Goal: Task Accomplishment & Management: Manage account settings

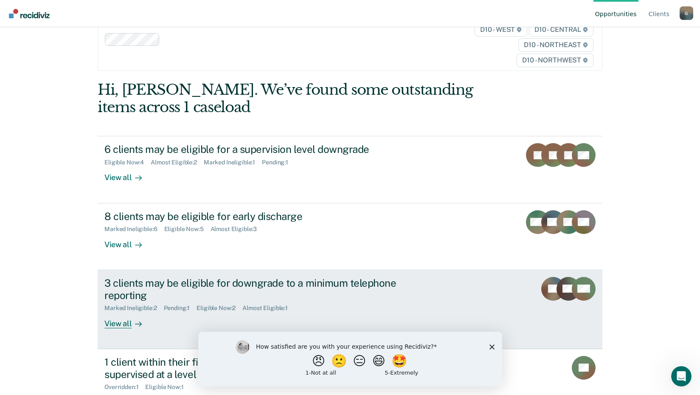
scroll to position [65, 0]
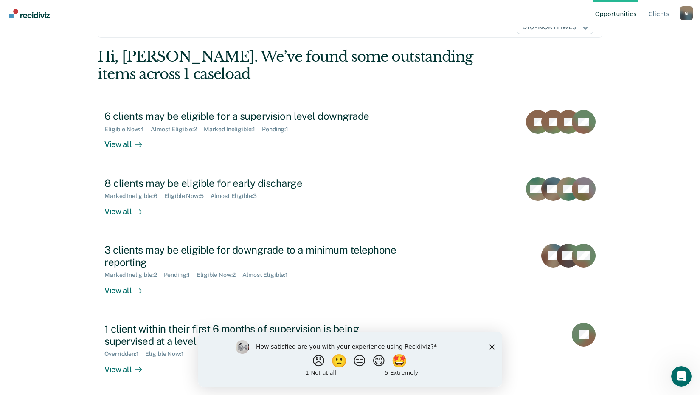
click at [492, 345] on polygon "Close survey" at bounding box center [491, 346] width 5 height 5
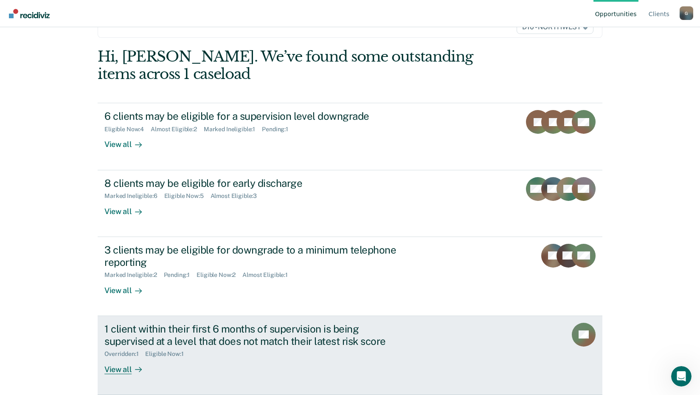
click at [114, 370] on div "View all" at bounding box center [128, 366] width 48 height 17
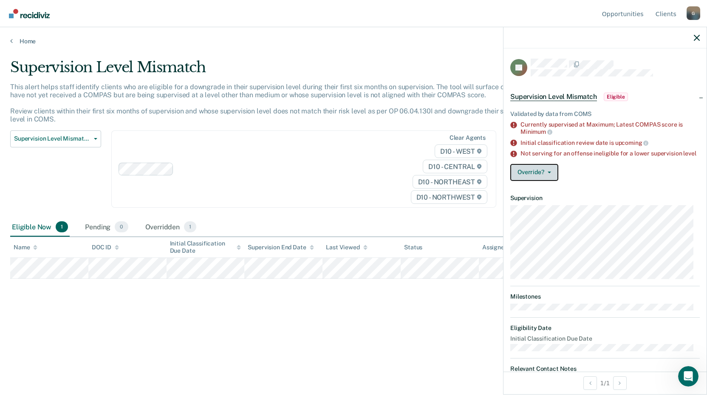
click at [551, 181] on button "Override?" at bounding box center [534, 172] width 48 height 17
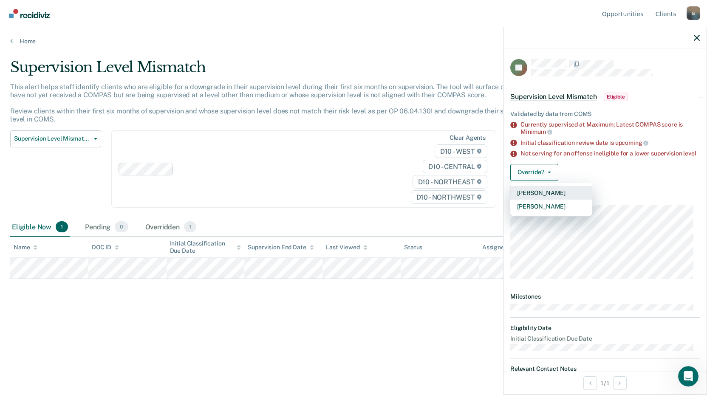
click at [545, 198] on button "[PERSON_NAME]" at bounding box center [551, 193] width 82 height 14
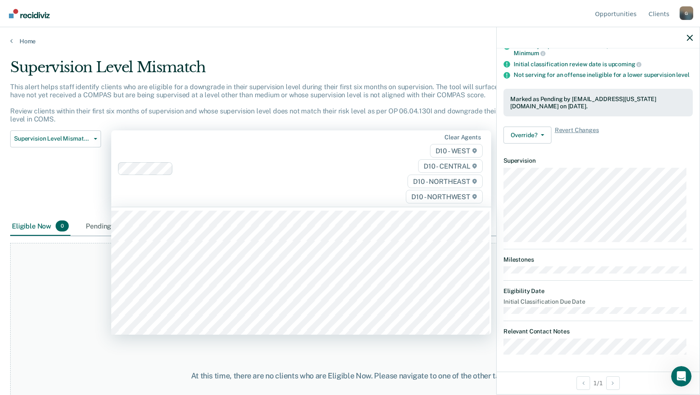
click at [205, 155] on div "Clear agents D10 - WEST D10 - CENTRAL D10 - NORTHEAST D10 - NORTHWEST" at bounding box center [301, 168] width 380 height 77
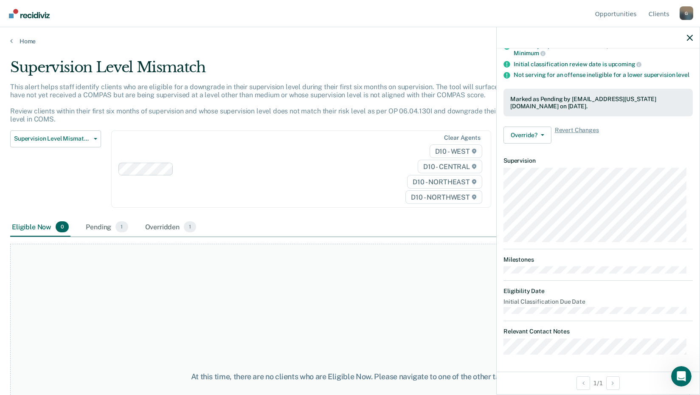
click at [178, 150] on div "Clear agents D10 - WEST D10 - CENTRAL D10 - NORTHEAST D10 - NORTHWEST" at bounding box center [301, 169] width 380 height 78
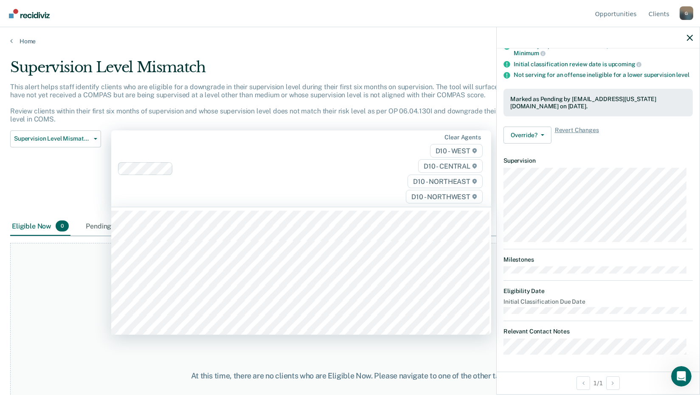
click at [178, 150] on div "Clear agents D10 - WEST D10 - CENTRAL D10 - NORTHEAST D10 - NORTHWEST" at bounding box center [301, 168] width 380 height 77
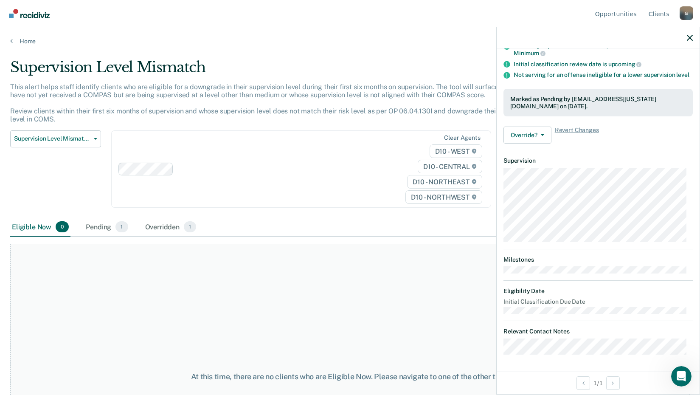
click at [178, 150] on div "Clear agents D10 - WEST D10 - CENTRAL D10 - NORTHEAST D10 - NORTHWEST" at bounding box center [301, 169] width 380 height 78
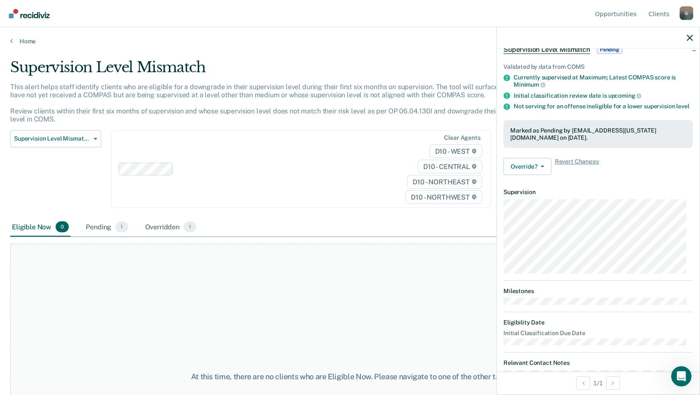
scroll to position [85, 0]
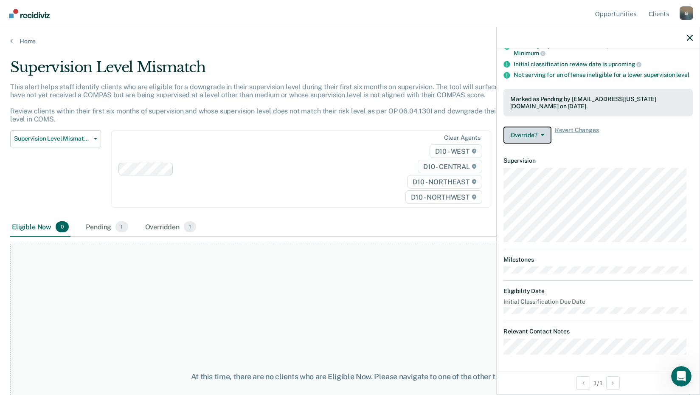
drag, startPoint x: 515, startPoint y: 137, endPoint x: 523, endPoint y: 137, distance: 8.1
click at [519, 137] on button "Override?" at bounding box center [528, 135] width 48 height 17
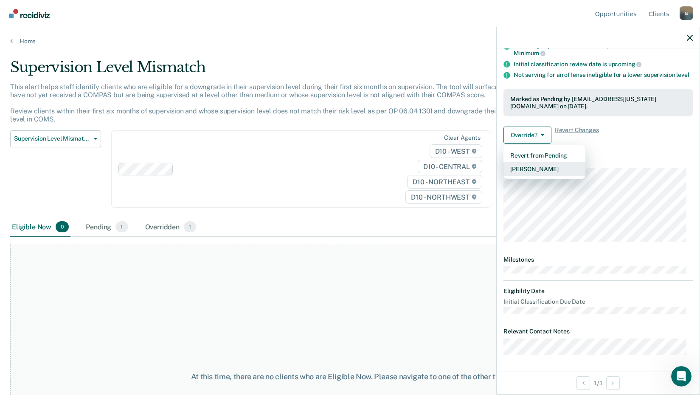
click at [543, 173] on button "[PERSON_NAME]" at bounding box center [545, 169] width 82 height 14
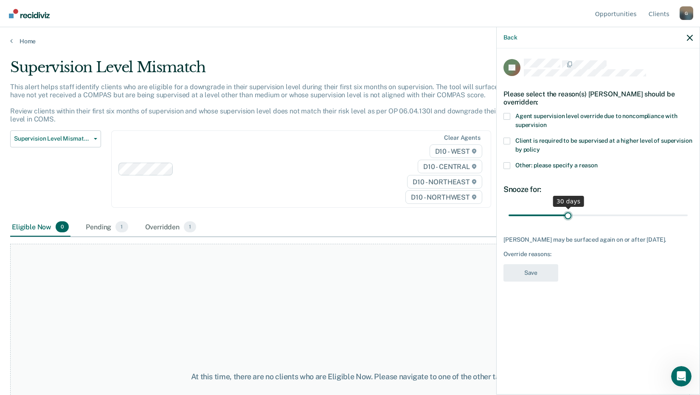
click at [569, 208] on input "range" at bounding box center [598, 215] width 179 height 15
type input "32"
click at [573, 208] on input "range" at bounding box center [598, 215] width 179 height 15
click at [509, 162] on span at bounding box center [507, 165] width 7 height 7
click at [598, 162] on input "Other: please specify a reason" at bounding box center [598, 162] width 0 height 0
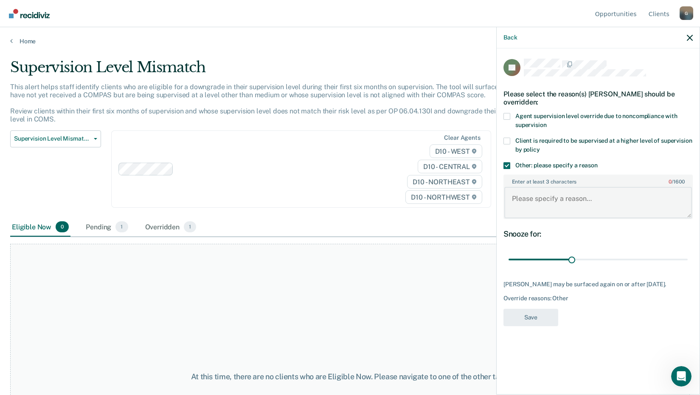
click at [554, 187] on textarea "Enter at least 3 characters 0 / 1600" at bounding box center [599, 202] width 188 height 31
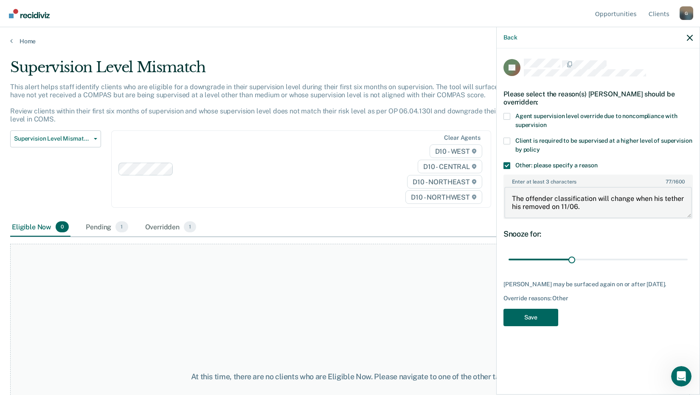
type textarea "The offender classification will change when his tether his removed on 11/06."
click at [523, 309] on button "Save" at bounding box center [531, 317] width 55 height 17
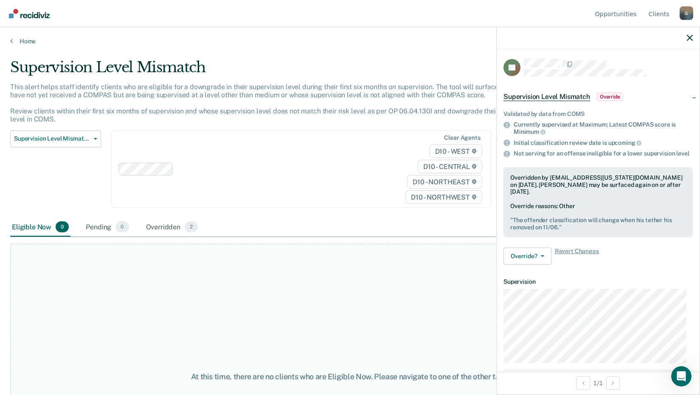
click at [28, 34] on div "Home" at bounding box center [350, 36] width 700 height 18
click at [30, 40] on link "Home" at bounding box center [350, 41] width 680 height 8
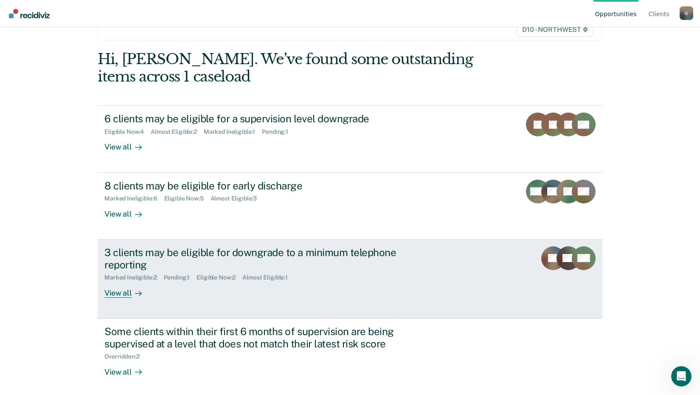
scroll to position [65, 0]
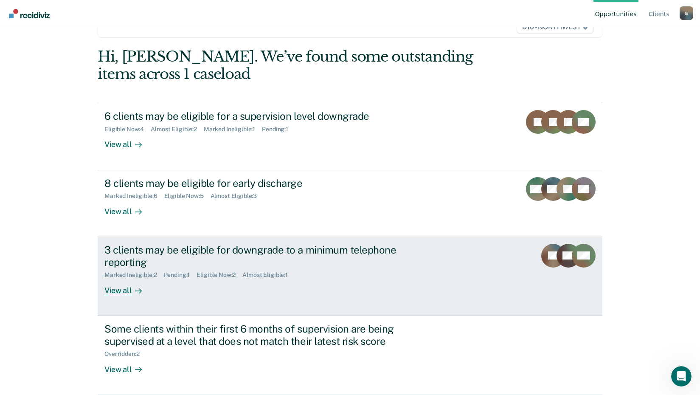
click at [122, 288] on div "View all" at bounding box center [128, 287] width 48 height 17
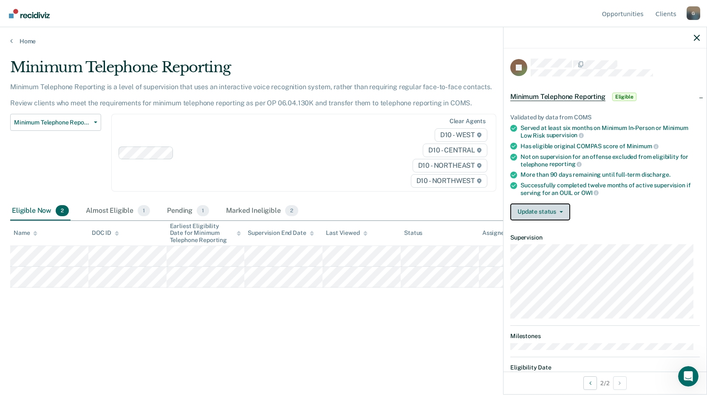
click at [554, 212] on button "Update status" at bounding box center [540, 211] width 60 height 17
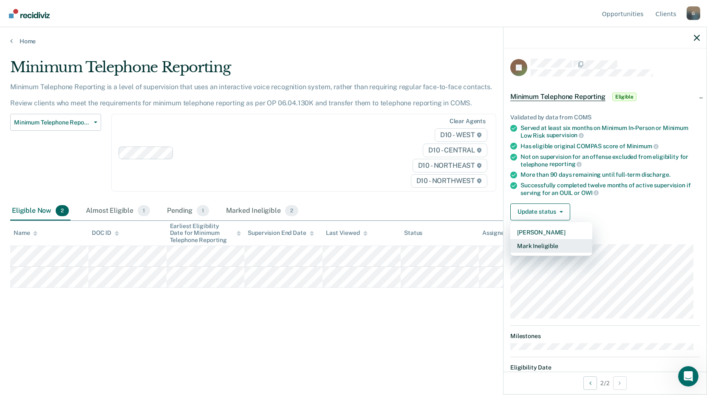
click at [555, 243] on button "Mark Ineligible" at bounding box center [551, 246] width 82 height 14
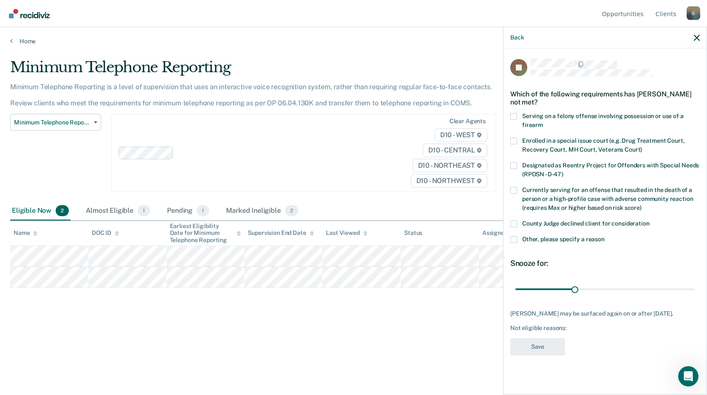
click at [511, 221] on span at bounding box center [513, 223] width 7 height 7
click at [650, 220] on input "County Judge declined client for consideration" at bounding box center [650, 220] width 0 height 0
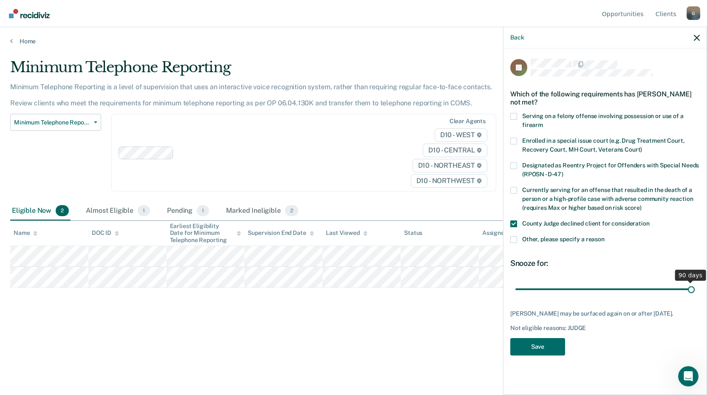
drag, startPoint x: 577, startPoint y: 289, endPoint x: 707, endPoint y: 292, distance: 130.0
type input "90"
click at [695, 292] on input "range" at bounding box center [604, 289] width 179 height 15
click at [532, 350] on button "Save" at bounding box center [537, 346] width 55 height 17
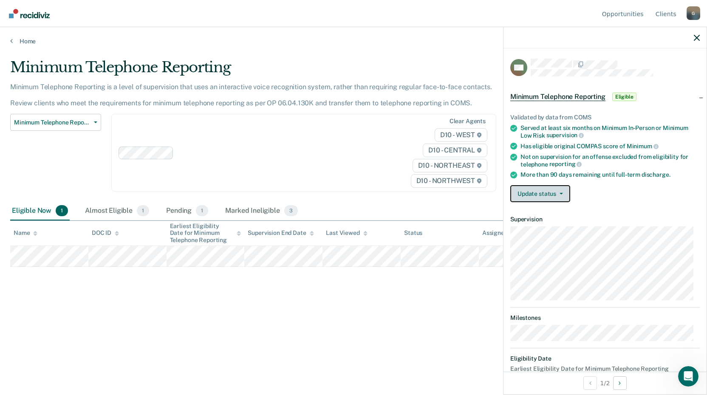
click at [565, 194] on button "Update status" at bounding box center [540, 193] width 60 height 17
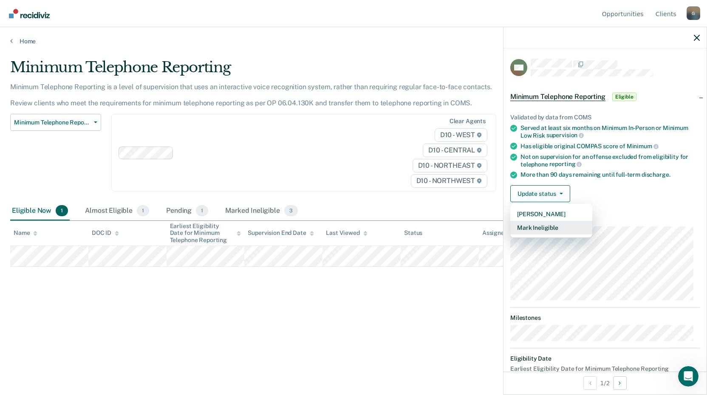
click at [562, 225] on button "Mark Ineligible" at bounding box center [551, 228] width 82 height 14
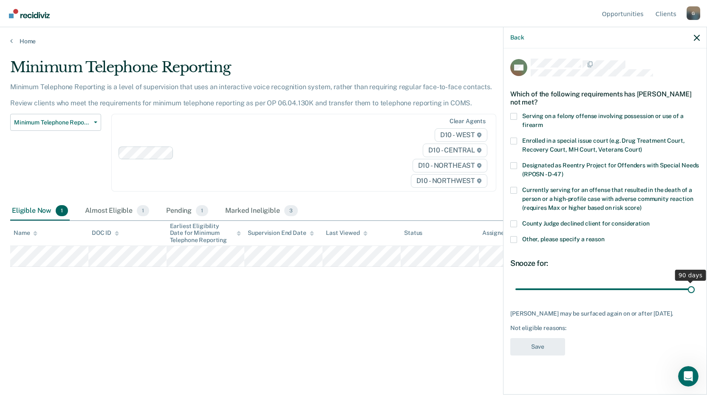
drag, startPoint x: 576, startPoint y: 288, endPoint x: 710, endPoint y: 297, distance: 133.7
type input "90"
click at [695, 297] on input "range" at bounding box center [604, 289] width 179 height 15
click at [515, 241] on span at bounding box center [513, 239] width 7 height 7
click at [604, 236] on input "Other, please specify a reason" at bounding box center [604, 236] width 0 height 0
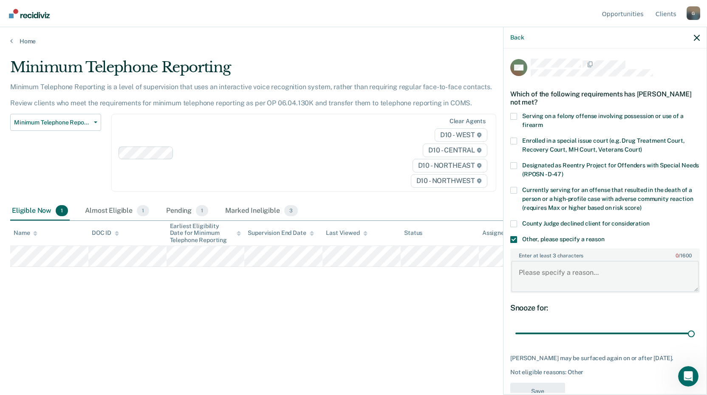
click at [562, 266] on textarea "Enter at least 3 characters 0 / 1600" at bounding box center [605, 276] width 188 height 31
click at [515, 223] on span at bounding box center [513, 223] width 7 height 7
click at [650, 220] on input "County Judge declined client for consideration" at bounding box center [650, 220] width 0 height 0
click at [514, 238] on span at bounding box center [513, 239] width 7 height 7
click at [604, 236] on input "Other, please specify a reason" at bounding box center [604, 236] width 0 height 0
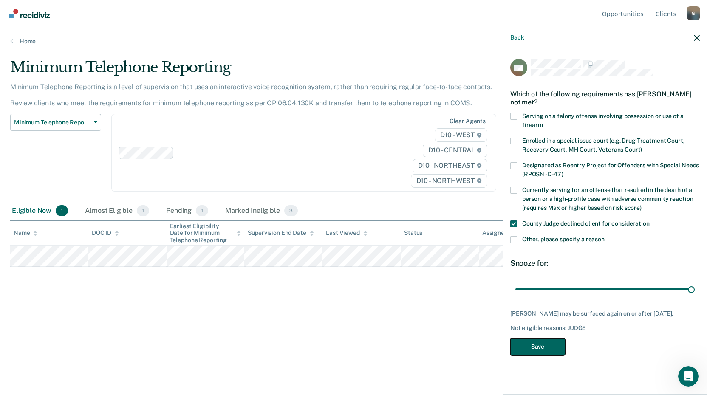
click at [543, 339] on button "Save" at bounding box center [537, 346] width 55 height 17
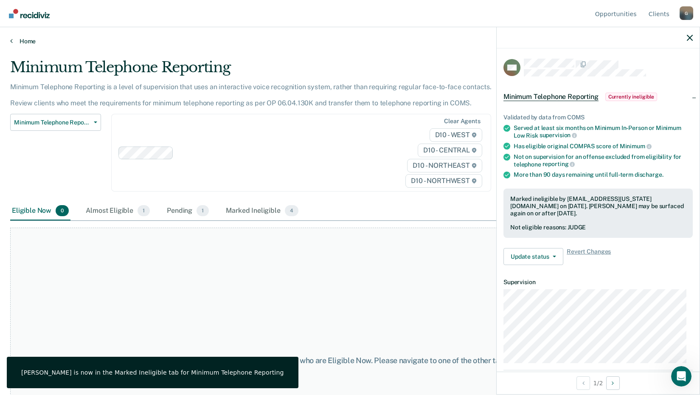
click at [29, 39] on link "Home" at bounding box center [350, 41] width 680 height 8
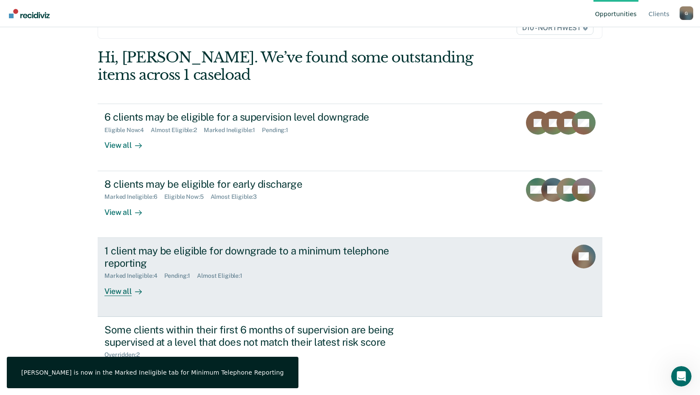
scroll to position [65, 0]
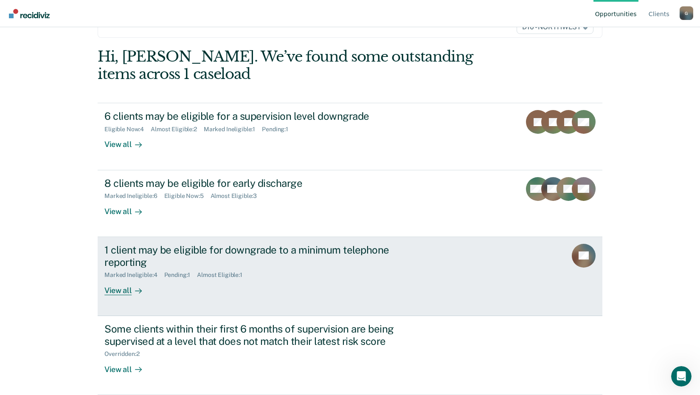
click at [121, 290] on div "View all" at bounding box center [128, 287] width 48 height 17
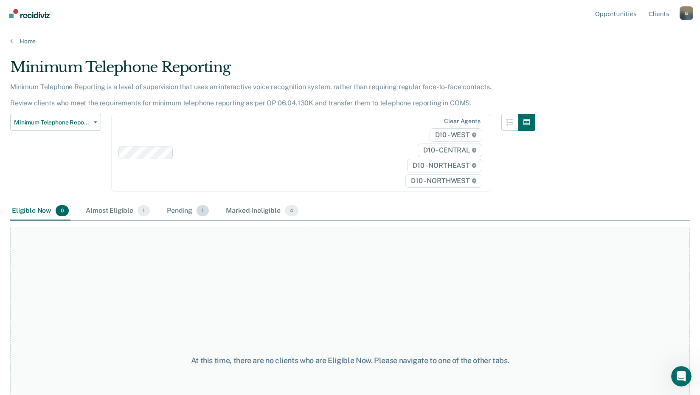
click at [180, 212] on div "Pending 1" at bounding box center [187, 211] width 45 height 19
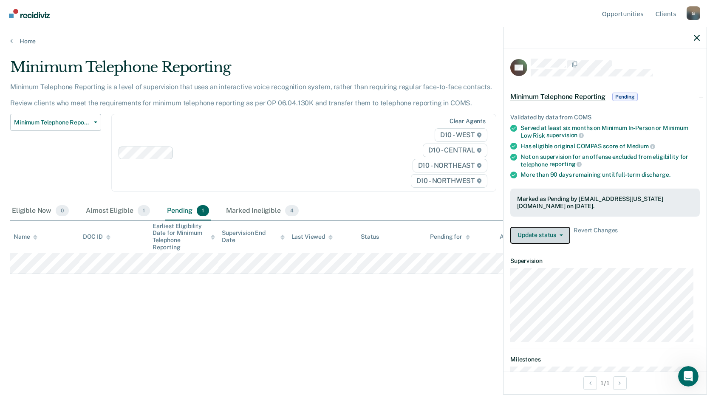
click at [564, 229] on button "Update status" at bounding box center [540, 235] width 60 height 17
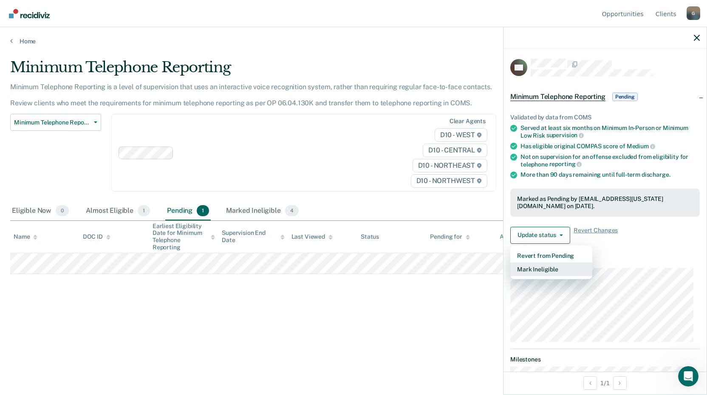
click at [553, 263] on button "Mark Ineligible" at bounding box center [551, 270] width 82 height 14
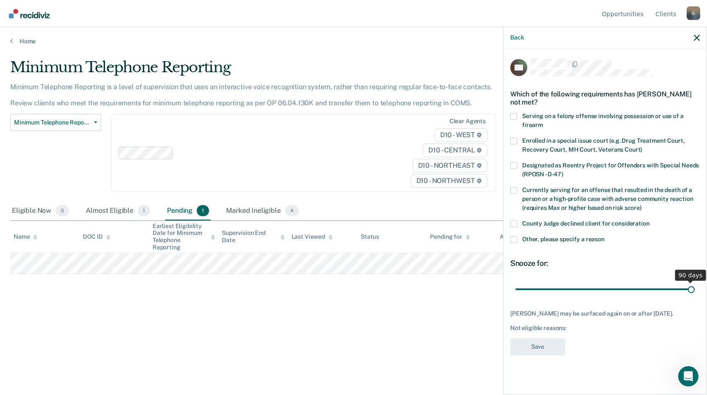
drag, startPoint x: 575, startPoint y: 281, endPoint x: 710, endPoint y: 286, distance: 134.7
type input "90"
click at [695, 286] on input "range" at bounding box center [604, 289] width 179 height 15
click at [515, 236] on span at bounding box center [513, 239] width 7 height 7
click at [604, 236] on input "Other, please specify a reason" at bounding box center [604, 236] width 0 height 0
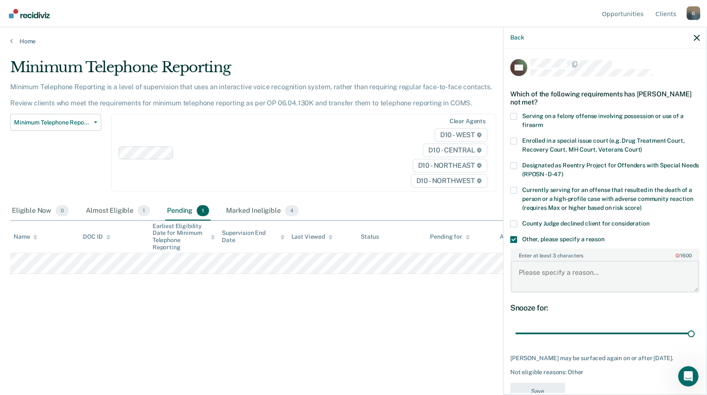
click at [567, 263] on textarea "Enter at least 3 characters 0 / 1600" at bounding box center [605, 276] width 188 height 31
type textarea "Offender is 120 days from discharge"
click at [556, 385] on button "Save" at bounding box center [537, 391] width 55 height 17
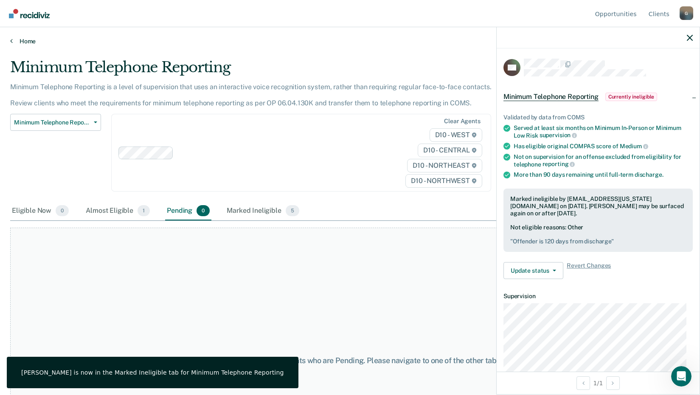
click at [26, 40] on link "Home" at bounding box center [350, 41] width 680 height 8
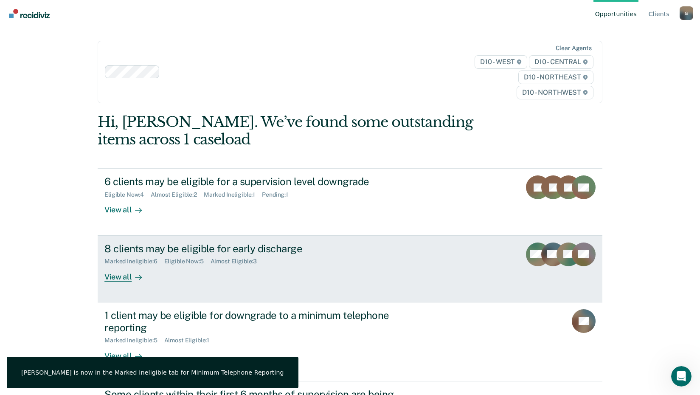
click at [117, 276] on div "View all" at bounding box center [128, 273] width 48 height 17
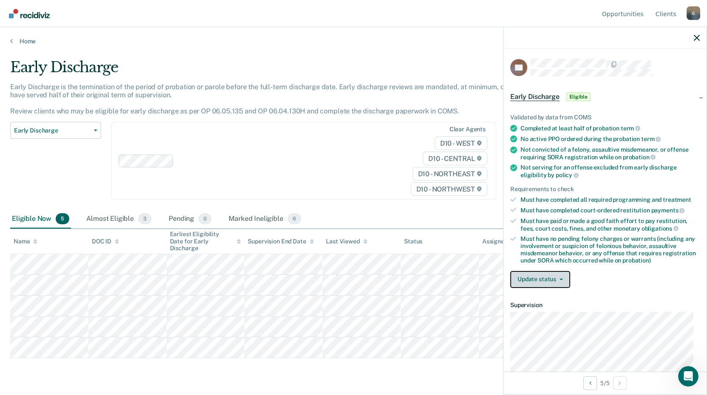
click at [562, 279] on icon "button" at bounding box center [560, 280] width 3 height 2
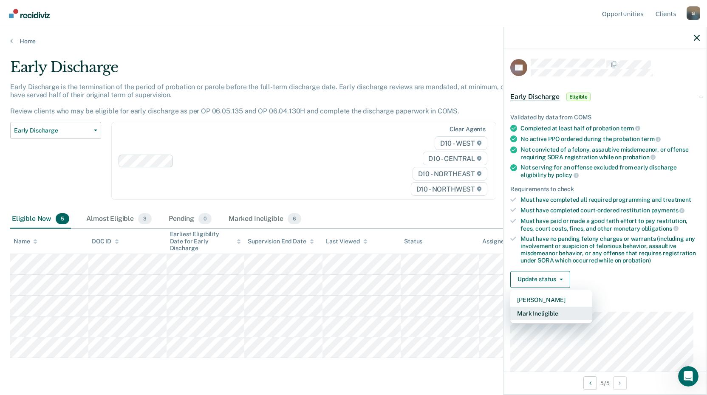
click at [536, 311] on button "Mark Ineligible" at bounding box center [551, 314] width 82 height 14
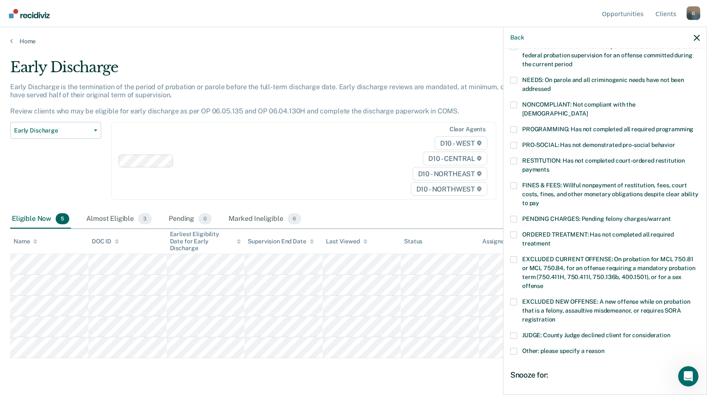
scroll to position [127, 0]
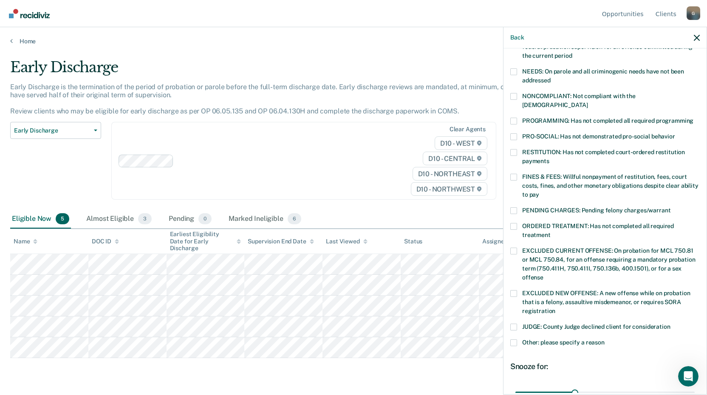
click at [517, 339] on label "Other: please specify a reason" at bounding box center [604, 343] width 189 height 9
click at [604, 339] on input "Other: please specify a reason" at bounding box center [604, 339] width 0 height 0
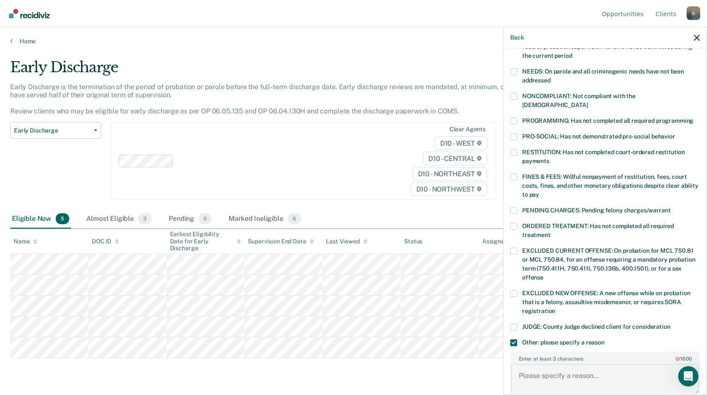
click at [543, 372] on textarea "Enter at least 3 characters 0 / 1600" at bounding box center [605, 379] width 188 height 31
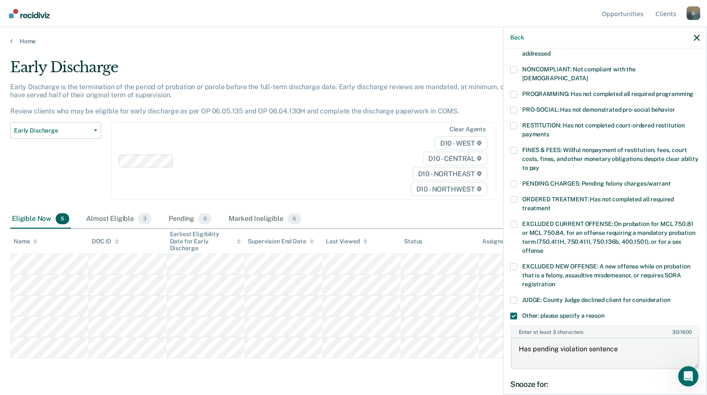
scroll to position [251, 0]
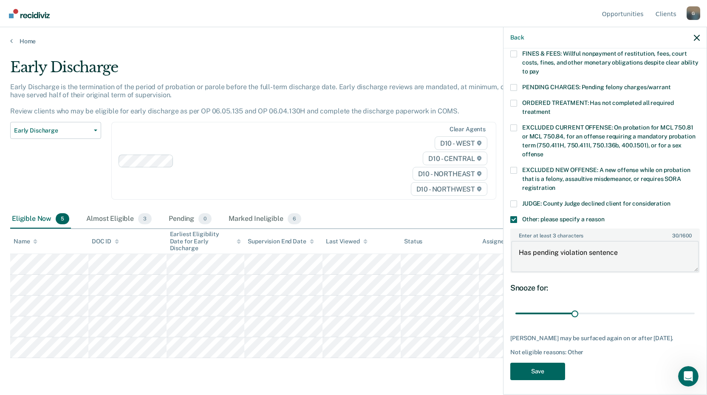
type textarea "Has pending violation sentence"
drag, startPoint x: 539, startPoint y: 366, endPoint x: 544, endPoint y: 361, distance: 6.6
click at [541, 364] on button "Save" at bounding box center [537, 371] width 55 height 17
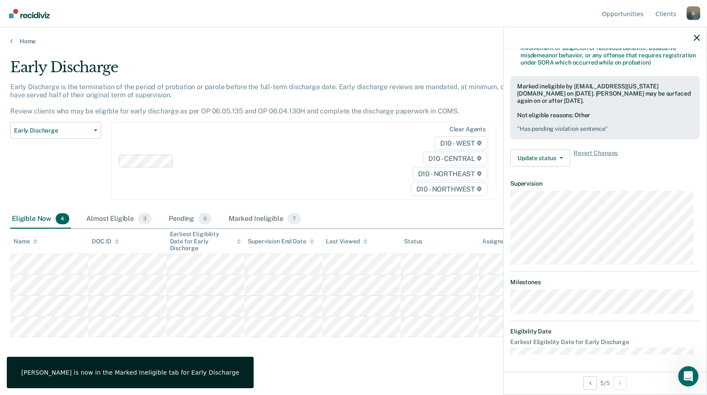
scroll to position [197, 0]
click at [103, 369] on div "[PERSON_NAME] is now in the Marked Ineligible tab for Early Discharge" at bounding box center [130, 373] width 218 height 8
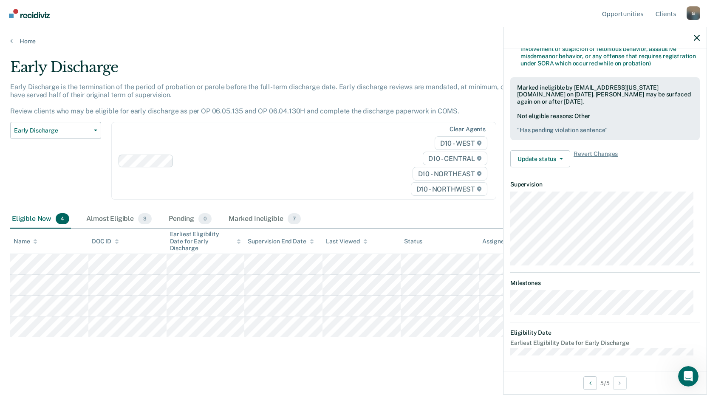
scroll to position [103, 0]
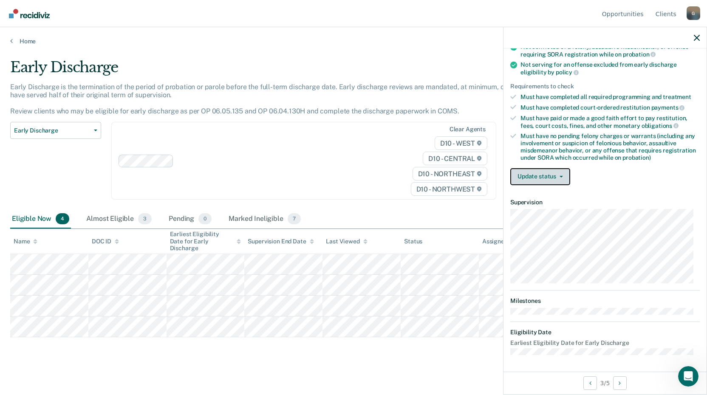
click at [556, 180] on button "Update status" at bounding box center [540, 176] width 60 height 17
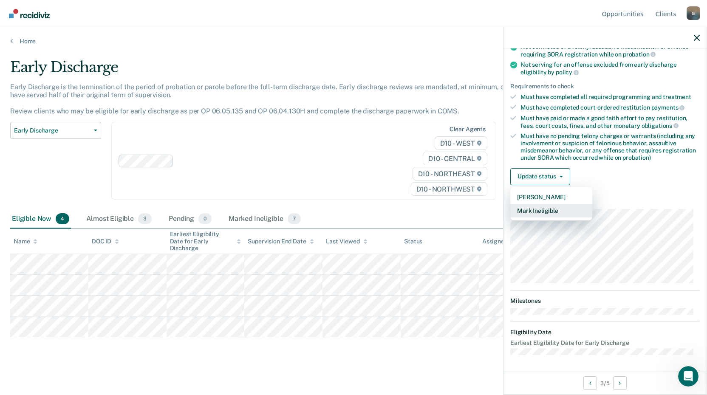
click at [544, 210] on button "Mark Ineligible" at bounding box center [551, 211] width 82 height 14
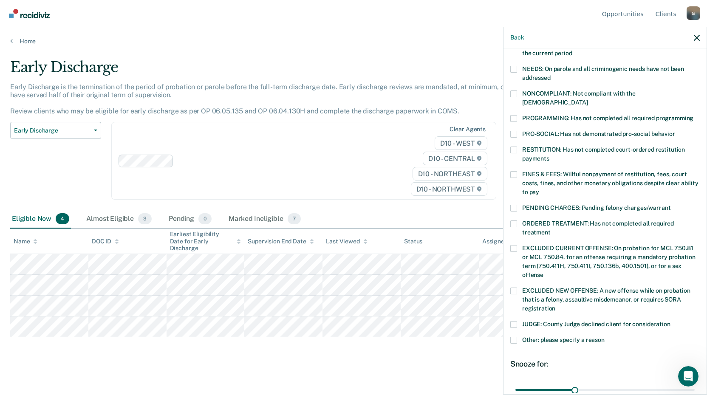
scroll to position [199, 0]
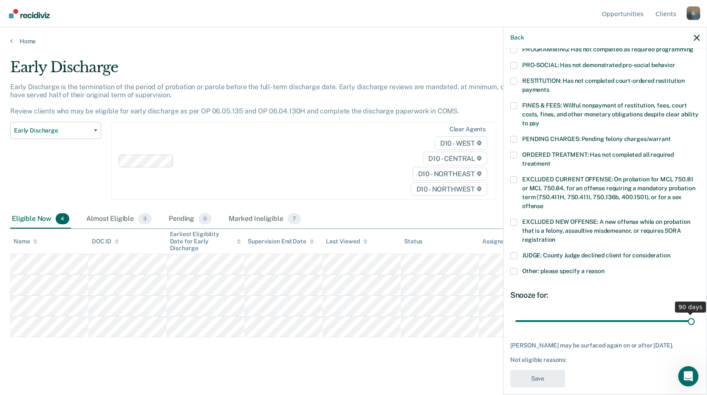
drag, startPoint x: 573, startPoint y: 311, endPoint x: 700, endPoint y: 315, distance: 126.7
type input "90"
click at [695, 315] on input "range" at bounding box center [604, 320] width 179 height 15
click at [516, 268] on span at bounding box center [513, 271] width 7 height 7
click at [604, 268] on input "Other: please specify a reason" at bounding box center [604, 268] width 0 height 0
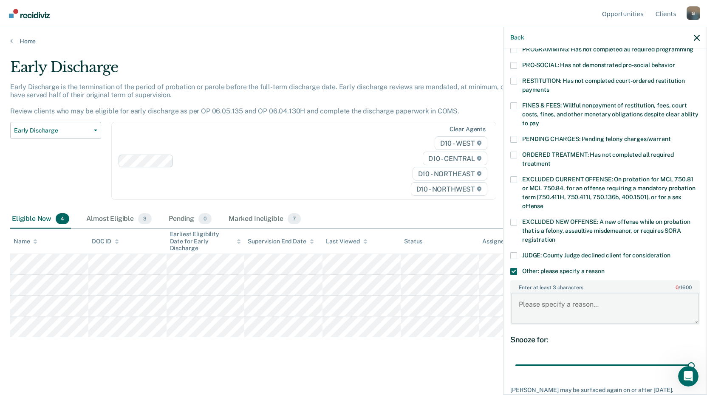
click at [565, 299] on textarea "Enter at least 3 characters 0 / 1600" at bounding box center [605, 308] width 188 height 31
click at [515, 102] on span at bounding box center [513, 105] width 7 height 7
click at [539, 120] on input "FINES & FEES: Willful nonpayment of restitution, fees, court costs, fines, and …" at bounding box center [539, 120] width 0 height 0
click at [584, 293] on textarea "Enter at least 3 characters 0 / 1600" at bounding box center [605, 308] width 188 height 31
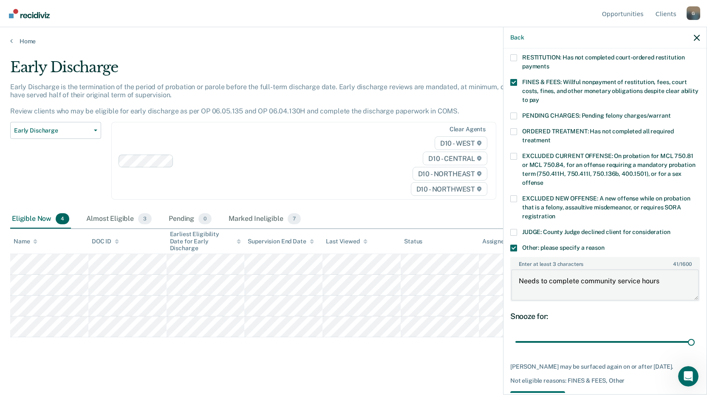
scroll to position [243, 0]
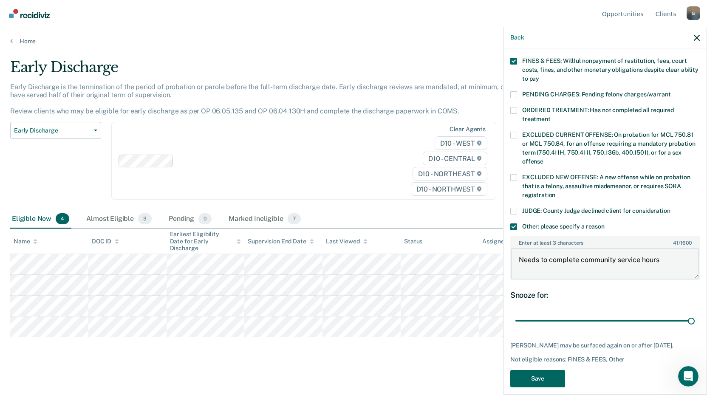
type textarea "Needs to complete community service hours"
click at [545, 370] on button "Save" at bounding box center [537, 378] width 55 height 17
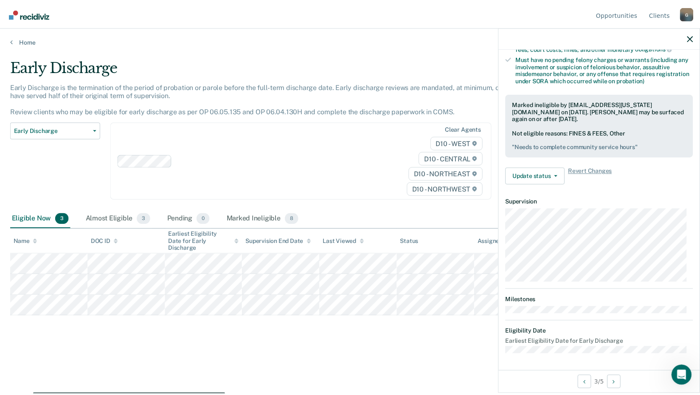
scroll to position [179, 0]
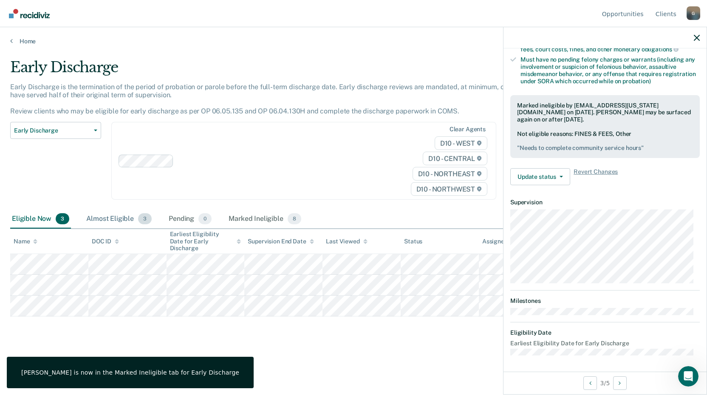
click at [100, 218] on div "Almost Eligible 3" at bounding box center [119, 219] width 69 height 19
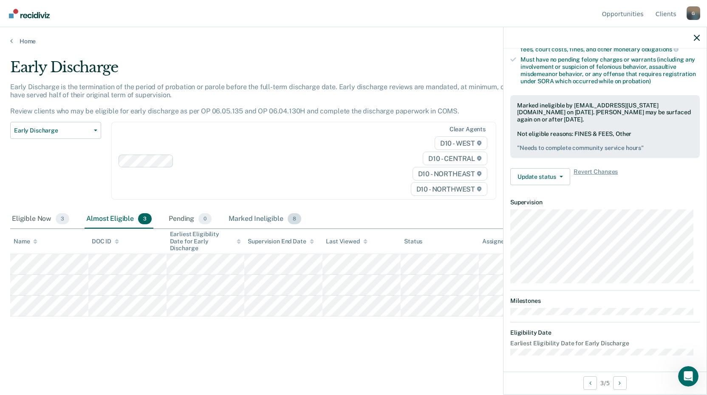
click at [266, 217] on div "Marked Ineligible 8" at bounding box center [265, 219] width 76 height 19
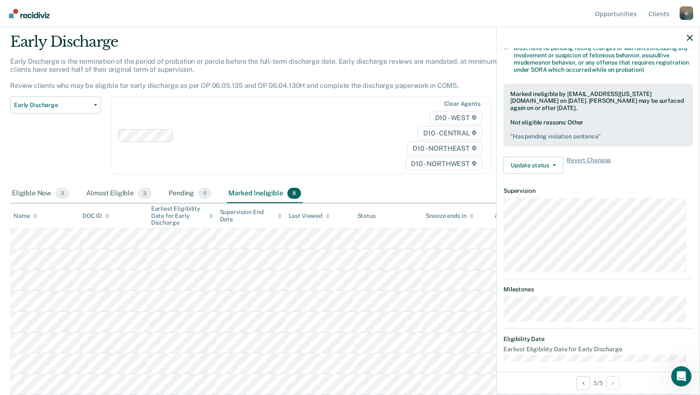
scroll to position [197, 0]
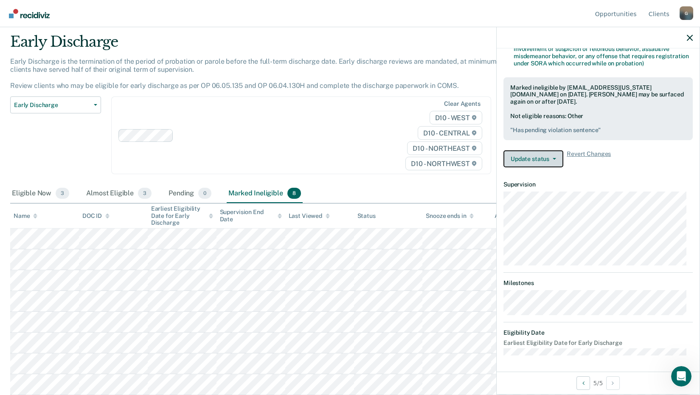
click at [557, 159] on button "Update status" at bounding box center [534, 158] width 60 height 17
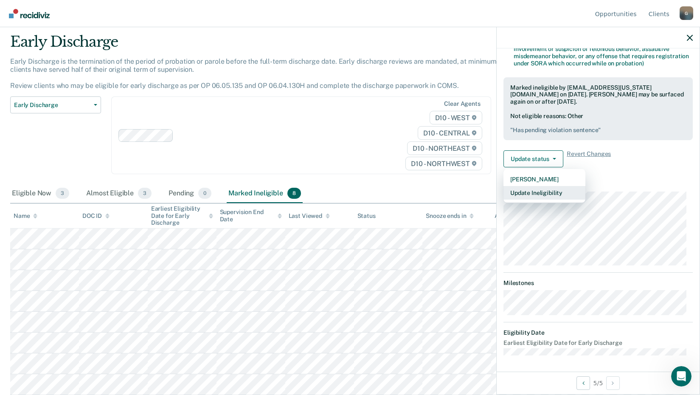
click at [556, 194] on button "Update Ineligibility" at bounding box center [545, 193] width 82 height 14
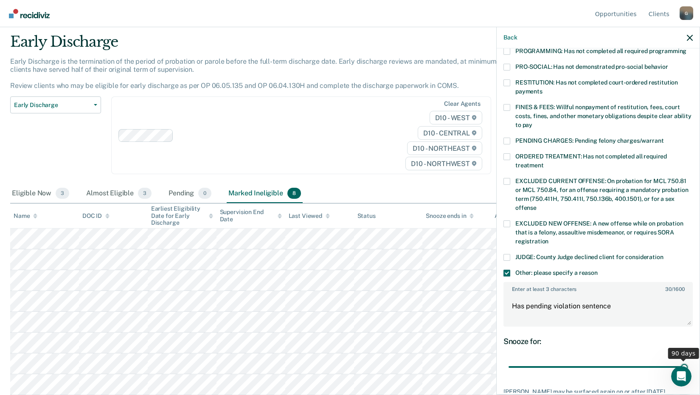
drag, startPoint x: 568, startPoint y: 358, endPoint x: 690, endPoint y: 363, distance: 121.6
type input "90"
click at [688, 363] on input "range" at bounding box center [598, 367] width 179 height 15
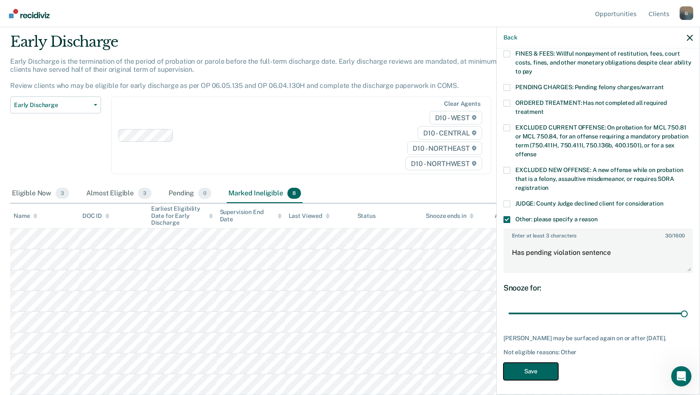
drag, startPoint x: 534, startPoint y: 370, endPoint x: 531, endPoint y: 365, distance: 6.1
click at [534, 370] on button "Save" at bounding box center [531, 371] width 55 height 17
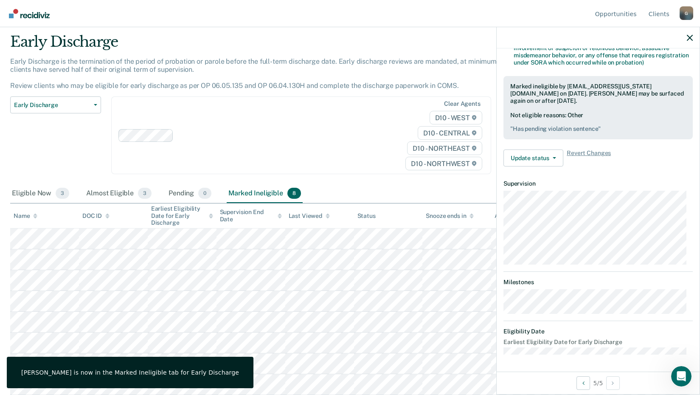
scroll to position [197, 0]
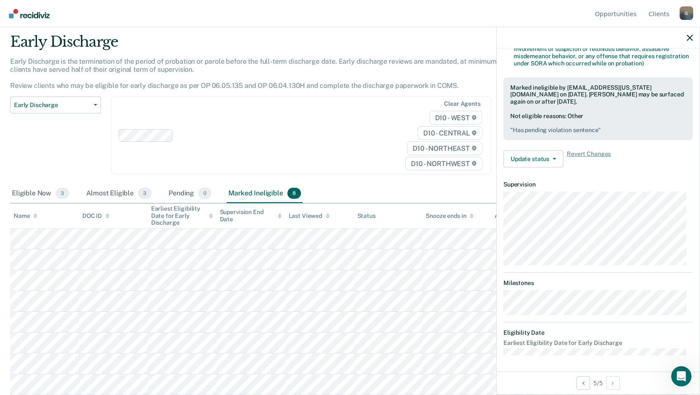
click at [108, 192] on div "Almost Eligible 3" at bounding box center [119, 193] width 69 height 19
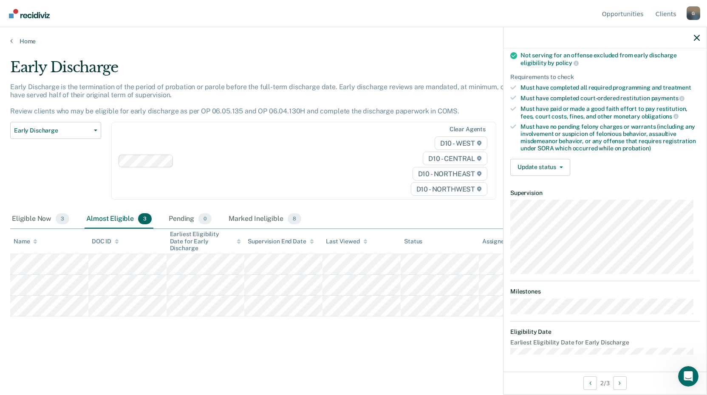
scroll to position [111, 0]
click at [562, 165] on button "Update status" at bounding box center [540, 168] width 60 height 17
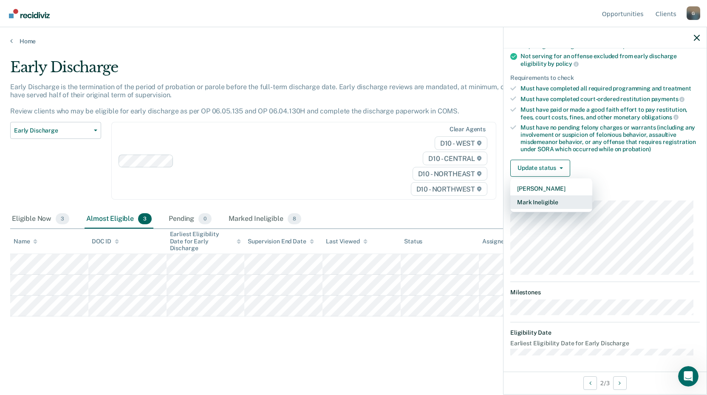
click at [547, 200] on button "Mark Ineligible" at bounding box center [551, 202] width 82 height 14
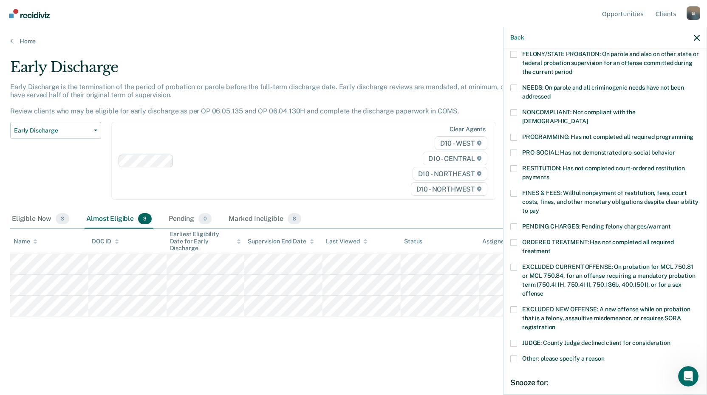
click at [515, 190] on span at bounding box center [513, 193] width 7 height 7
click at [539, 208] on input "FINES & FEES: Willful nonpayment of restitution, fees, court costs, fines, and …" at bounding box center [539, 208] width 0 height 0
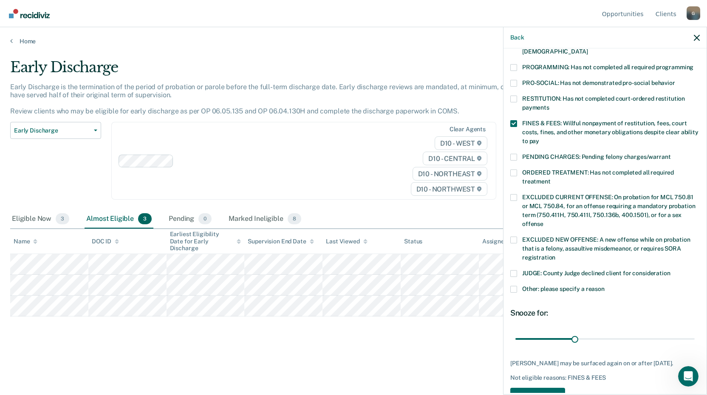
scroll to position [199, 0]
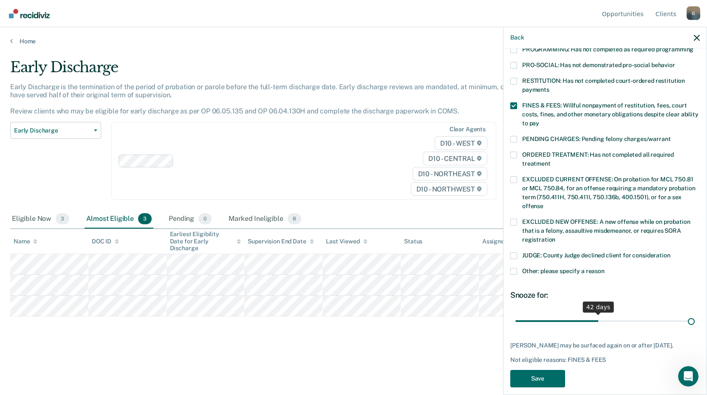
drag, startPoint x: 571, startPoint y: 311, endPoint x: 710, endPoint y: 314, distance: 138.5
type input "90"
click at [695, 314] on input "range" at bounding box center [604, 320] width 179 height 15
click at [547, 370] on button "Save" at bounding box center [537, 378] width 55 height 17
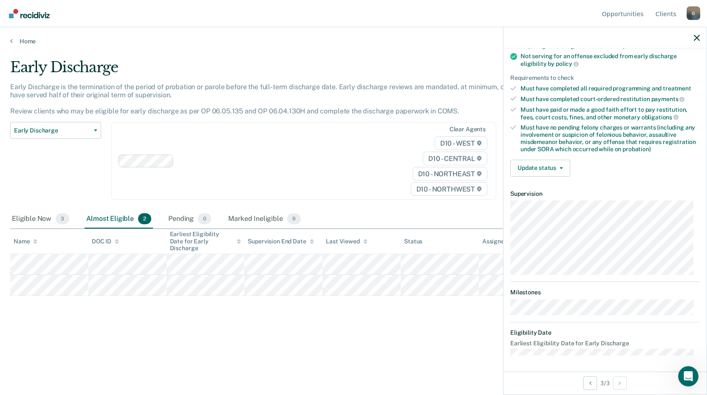
scroll to position [103, 0]
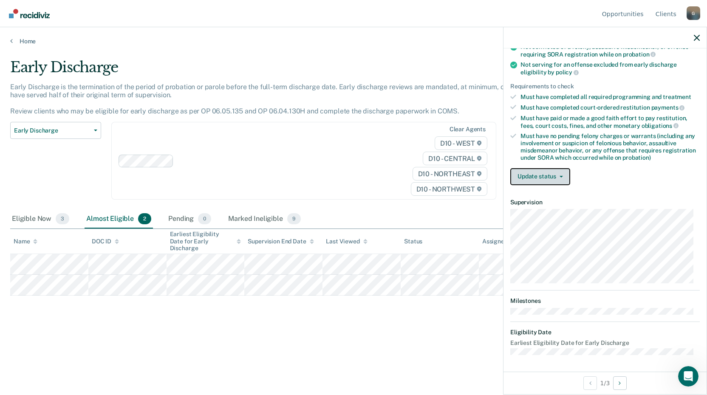
click at [558, 176] on span "button" at bounding box center [559, 177] width 7 height 2
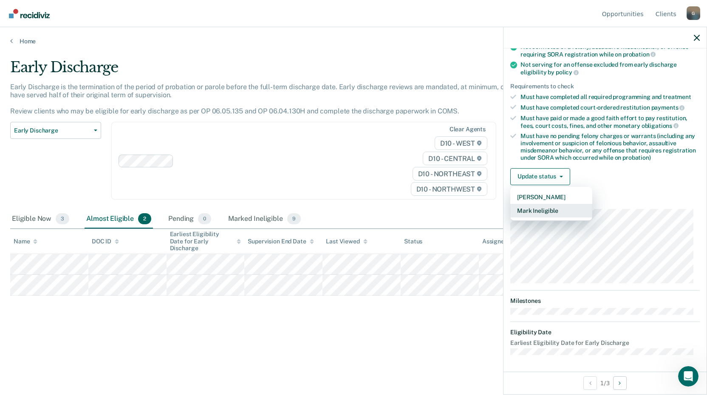
click at [541, 213] on button "Mark Ineligible" at bounding box center [551, 211] width 82 height 14
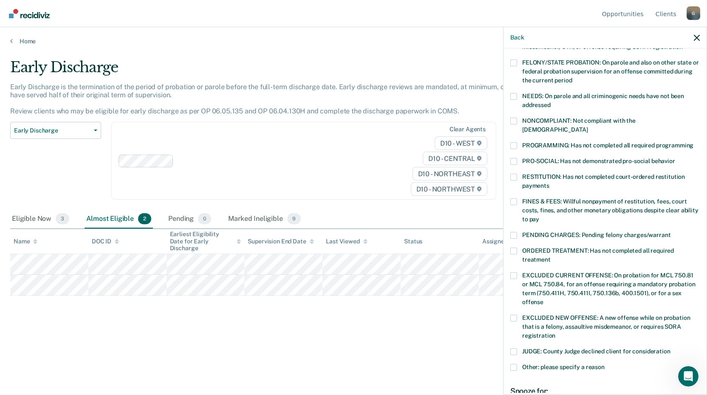
click at [511, 198] on span at bounding box center [513, 201] width 7 height 7
click at [539, 216] on input "FINES & FEES: Willful nonpayment of restitution, fees, court costs, fines, and …" at bounding box center [539, 216] width 0 height 0
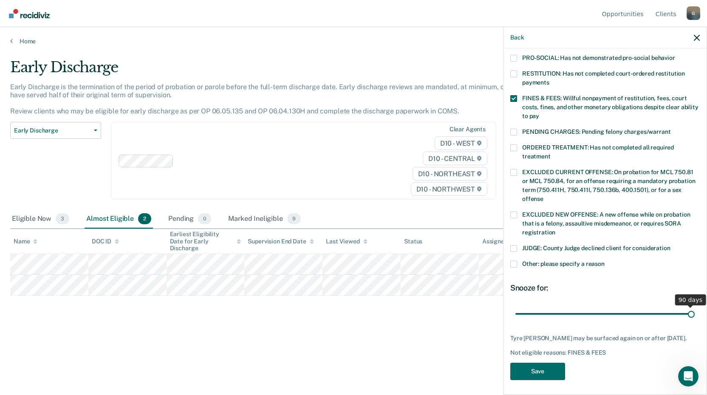
scroll to position [199, 0]
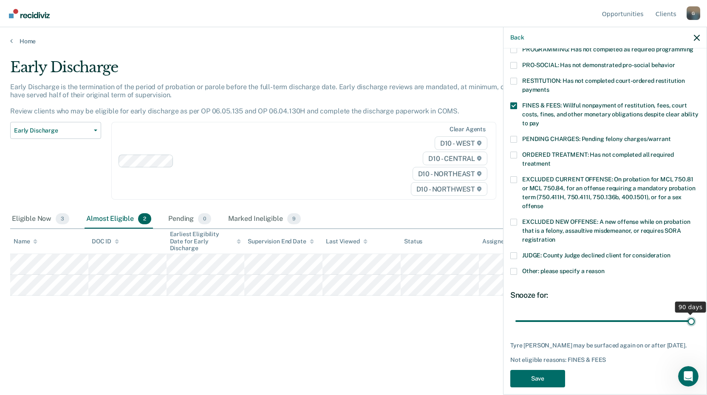
drag, startPoint x: 573, startPoint y: 305, endPoint x: 710, endPoint y: 310, distance: 136.5
type input "90"
click at [695, 313] on input "range" at bounding box center [604, 320] width 179 height 15
click at [534, 370] on button "Save" at bounding box center [537, 378] width 55 height 17
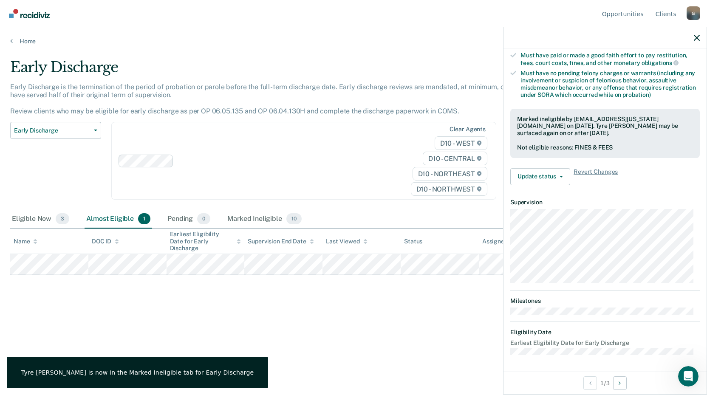
scroll to position [111, 0]
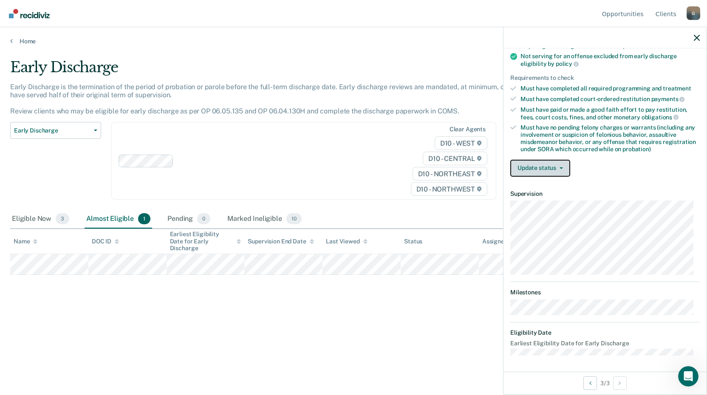
click at [563, 169] on button "Update status" at bounding box center [540, 168] width 60 height 17
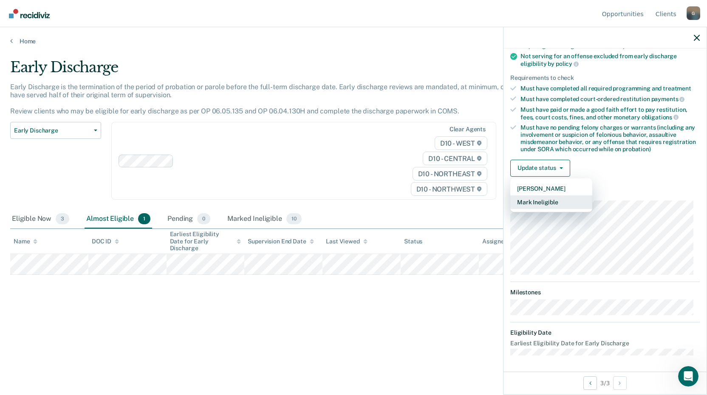
click at [559, 201] on button "Mark Ineligible" at bounding box center [551, 202] width 82 height 14
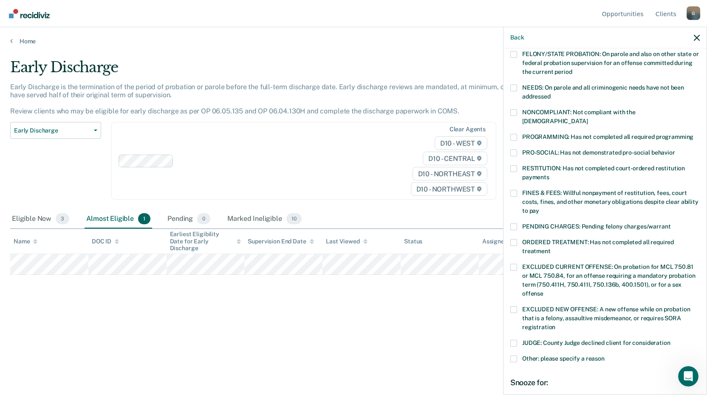
click at [516, 190] on span at bounding box center [513, 193] width 7 height 7
click at [539, 208] on input "FINES & FEES: Willful nonpayment of restitution, fees, court costs, fines, and …" at bounding box center [539, 208] width 0 height 0
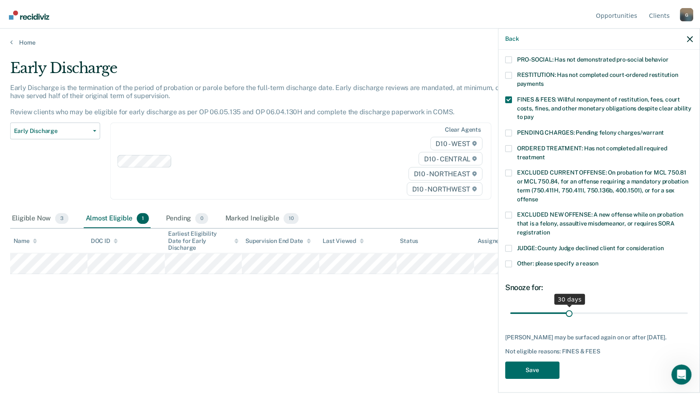
scroll to position [206, 0]
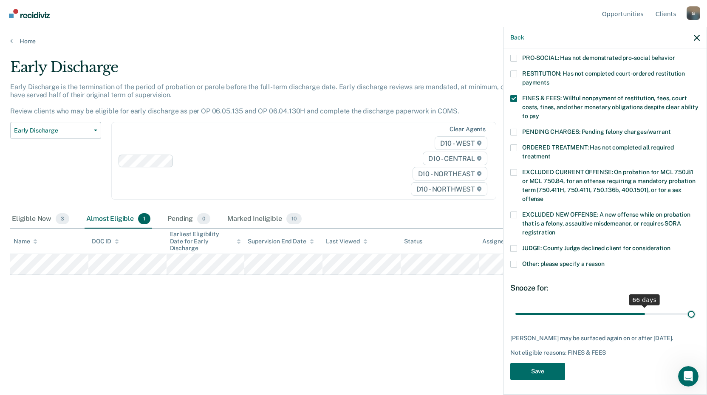
drag, startPoint x: 571, startPoint y: 304, endPoint x: 687, endPoint y: 305, distance: 115.6
type input "90"
click at [687, 306] on input "range" at bounding box center [604, 313] width 179 height 15
click at [551, 364] on button "Save" at bounding box center [537, 371] width 55 height 17
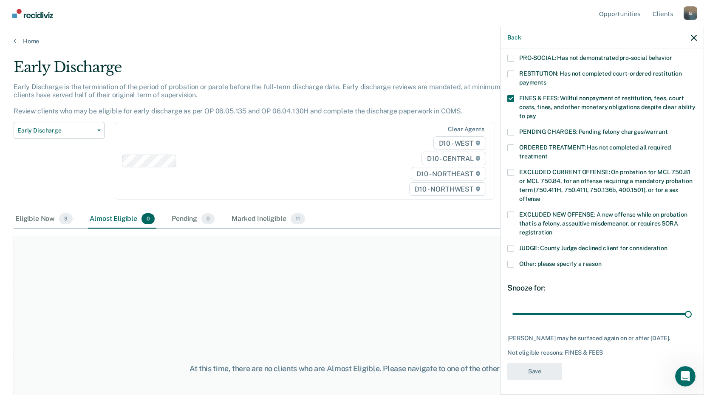
scroll to position [174, 0]
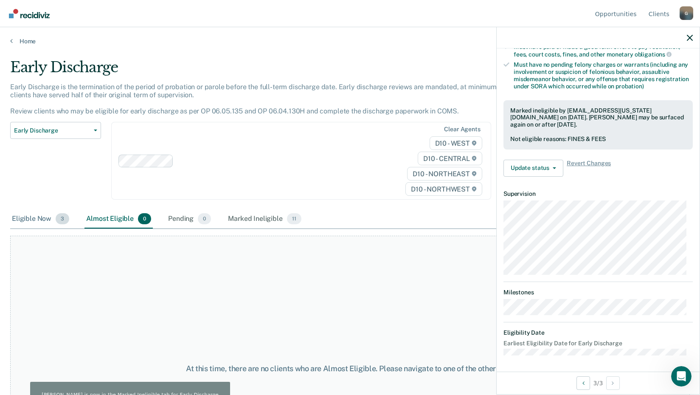
click at [34, 218] on div "Eligible Now 3" at bounding box center [40, 219] width 61 height 19
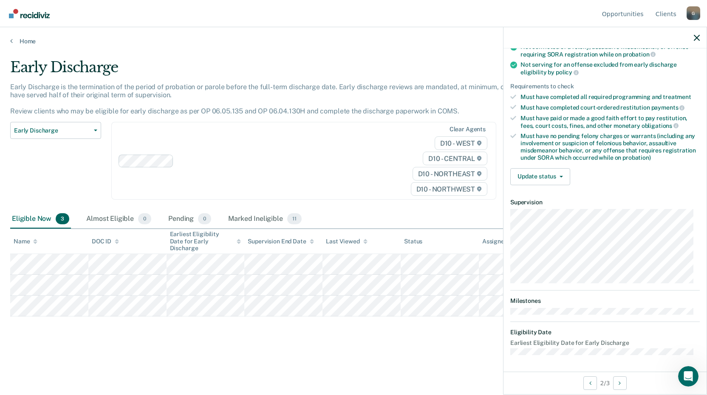
scroll to position [111, 0]
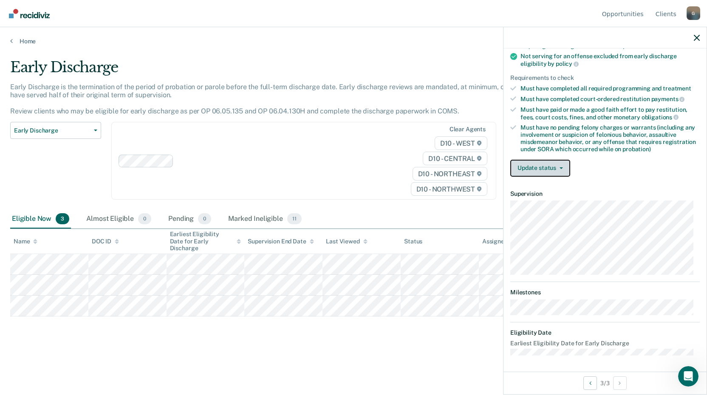
click at [558, 168] on button "Update status" at bounding box center [540, 168] width 60 height 17
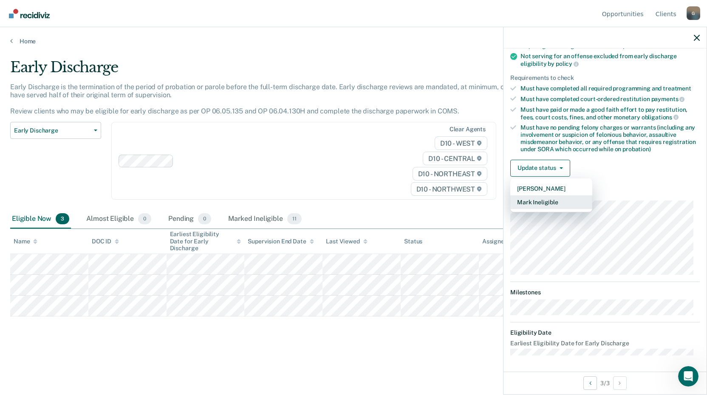
click at [542, 199] on button "Mark Ineligible" at bounding box center [551, 202] width 82 height 14
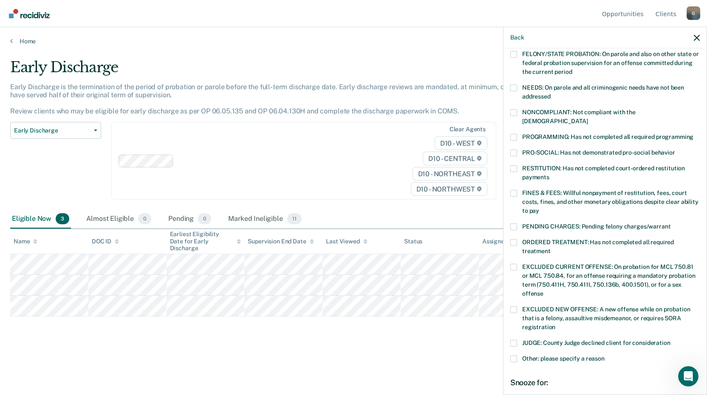
click at [513, 134] on span at bounding box center [513, 137] width 7 height 7
click at [693, 134] on input "PROGRAMMING: Has not completed all required programming" at bounding box center [693, 134] width 0 height 0
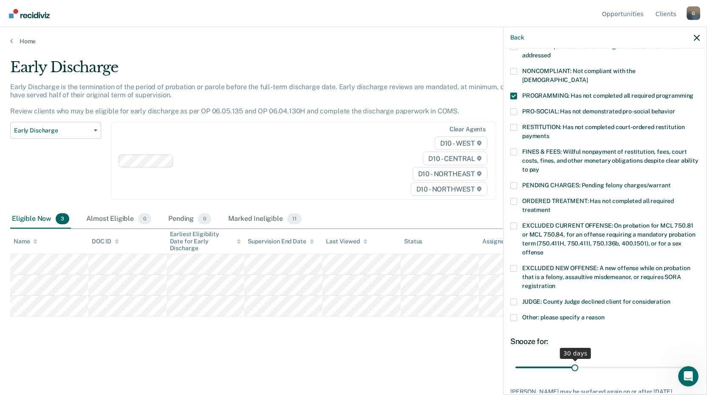
scroll to position [199, 0]
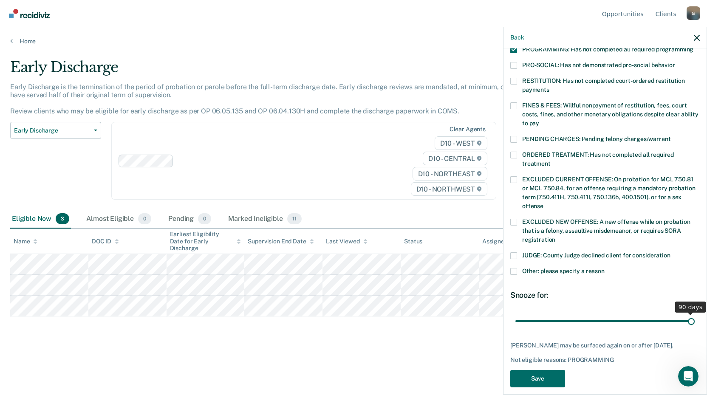
drag, startPoint x: 573, startPoint y: 311, endPoint x: 710, endPoint y: 319, distance: 136.6
type input "90"
click at [695, 319] on input "range" at bounding box center [604, 320] width 179 height 15
click at [539, 370] on button "Save" at bounding box center [537, 378] width 55 height 17
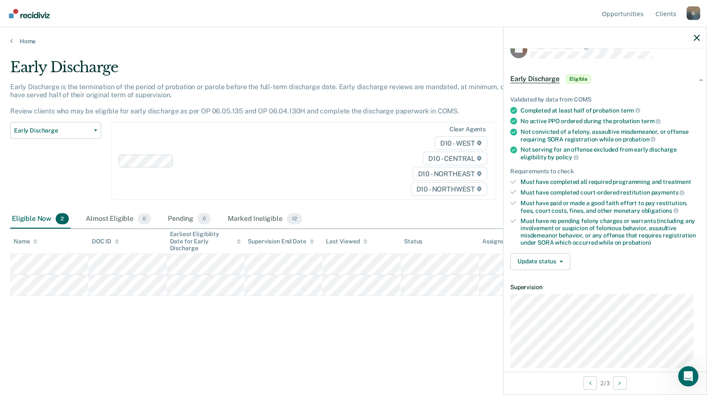
scroll to position [0, 0]
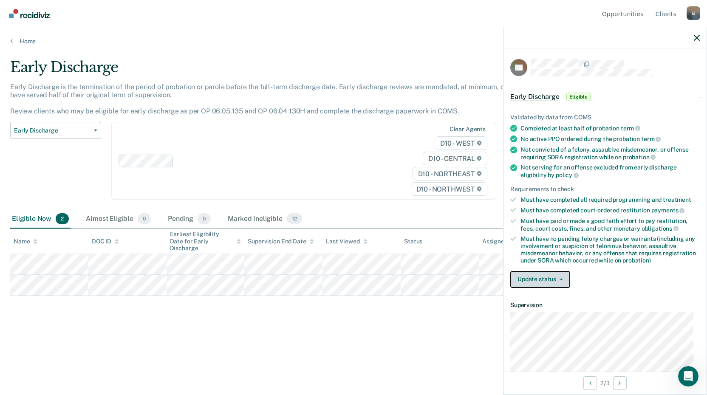
click at [563, 278] on button "Update status" at bounding box center [540, 279] width 60 height 17
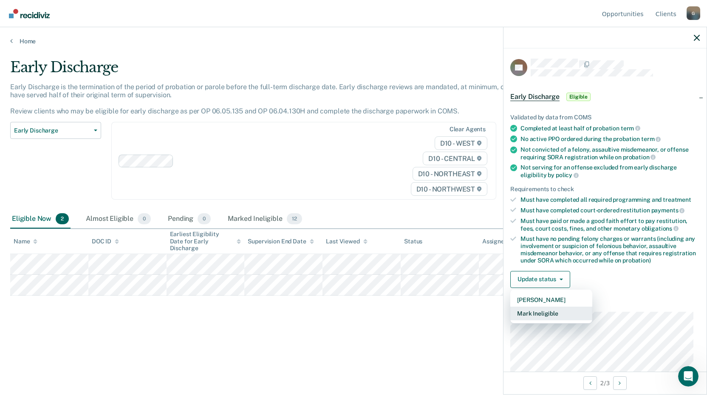
click at [544, 310] on button "Mark Ineligible" at bounding box center [551, 314] width 82 height 14
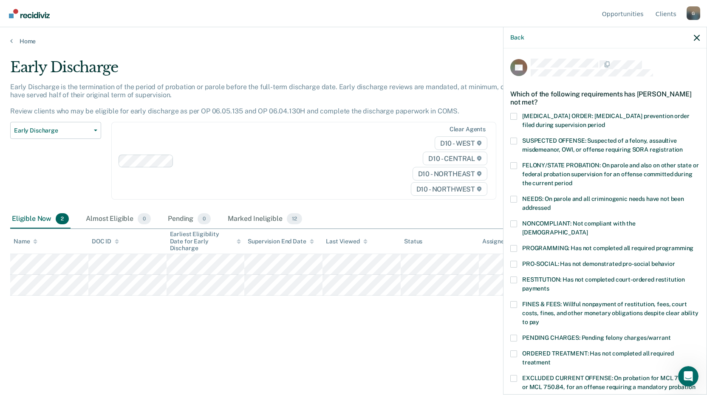
click at [514, 301] on span at bounding box center [513, 304] width 7 height 7
click at [539, 319] on input "FINES & FEES: Willful nonpayment of restitution, fees, court costs, fines, and …" at bounding box center [539, 319] width 0 height 0
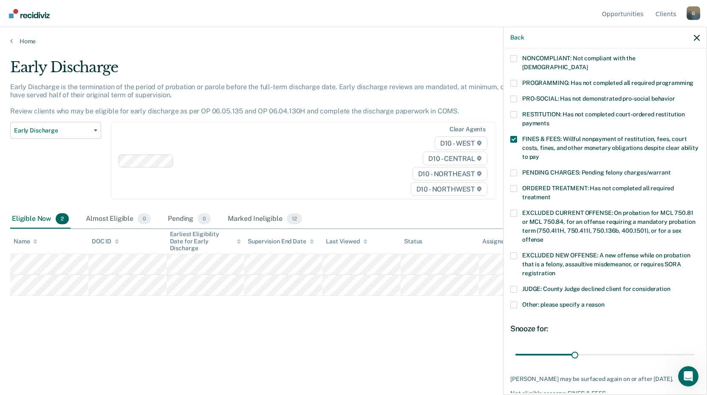
scroll to position [170, 0]
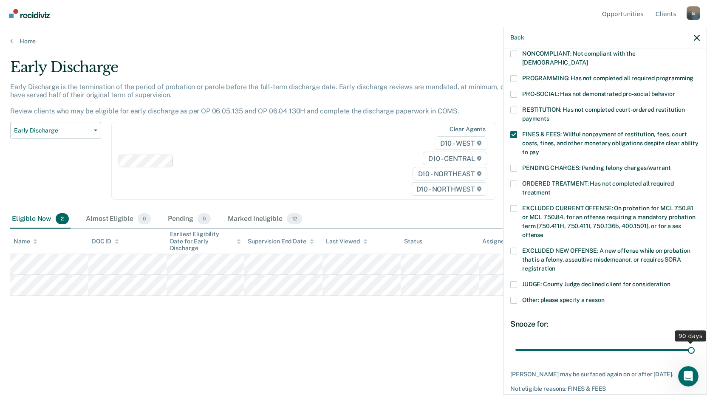
drag, startPoint x: 575, startPoint y: 340, endPoint x: 710, endPoint y: 348, distance: 135.3
type input "90"
click at [695, 348] on input "range" at bounding box center [604, 349] width 179 height 15
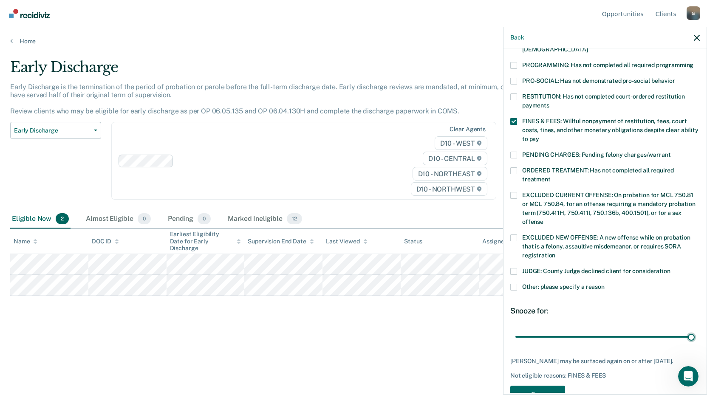
scroll to position [206, 0]
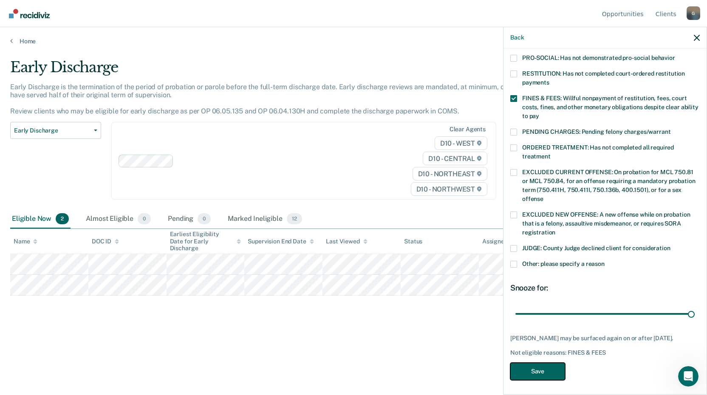
click at [528, 363] on button "Save" at bounding box center [537, 371] width 55 height 17
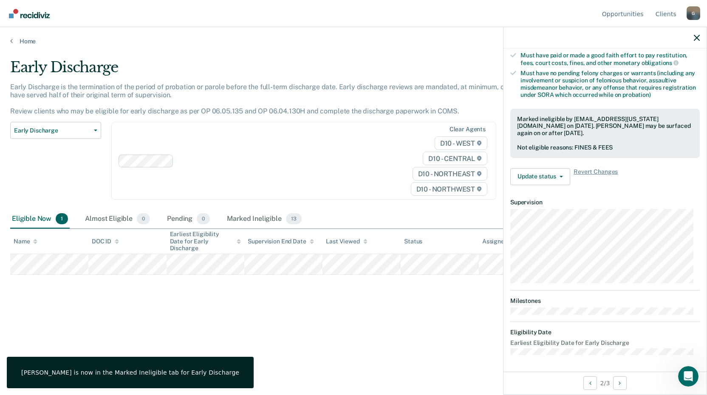
scroll to position [103, 0]
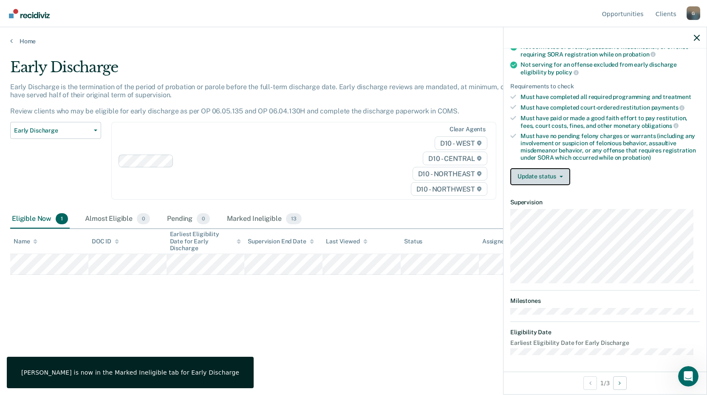
click at [562, 178] on button "Update status" at bounding box center [540, 176] width 60 height 17
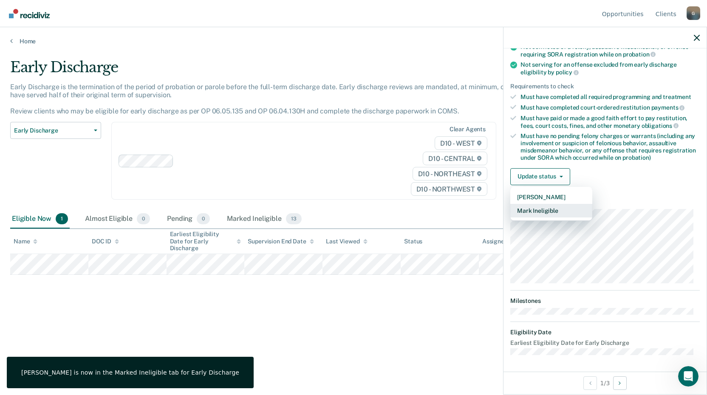
click at [549, 211] on button "Mark Ineligible" at bounding box center [551, 211] width 82 height 14
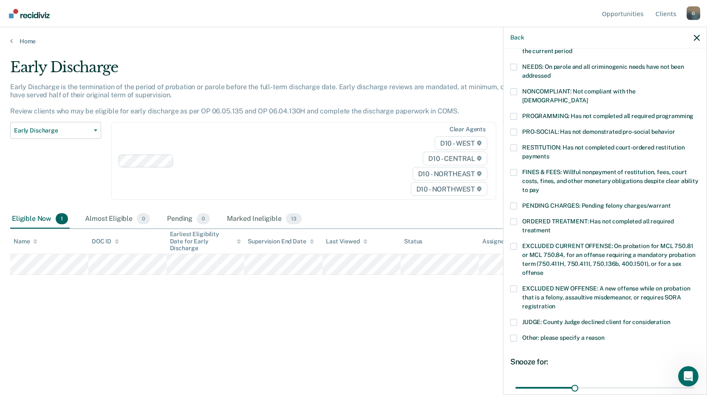
scroll to position [145, 0]
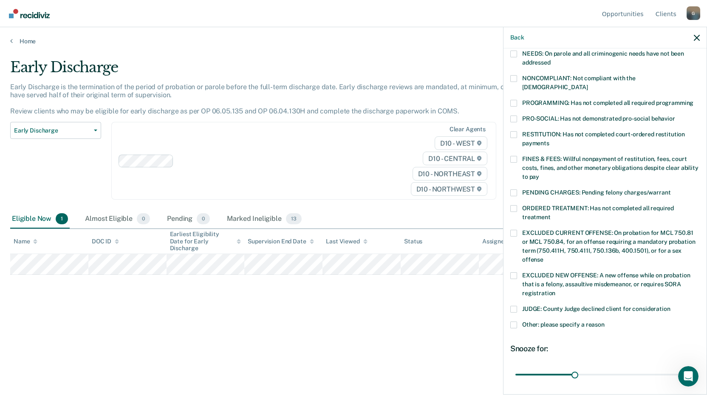
drag, startPoint x: 514, startPoint y: 150, endPoint x: 559, endPoint y: 194, distance: 62.5
click at [514, 156] on span at bounding box center [513, 159] width 7 height 7
click at [539, 174] on input "FINES & FEES: Willful nonpayment of restitution, fees, court costs, fines, and …" at bounding box center [539, 174] width 0 height 0
drag, startPoint x: 577, startPoint y: 363, endPoint x: 710, endPoint y: 362, distance: 132.5
type input "90"
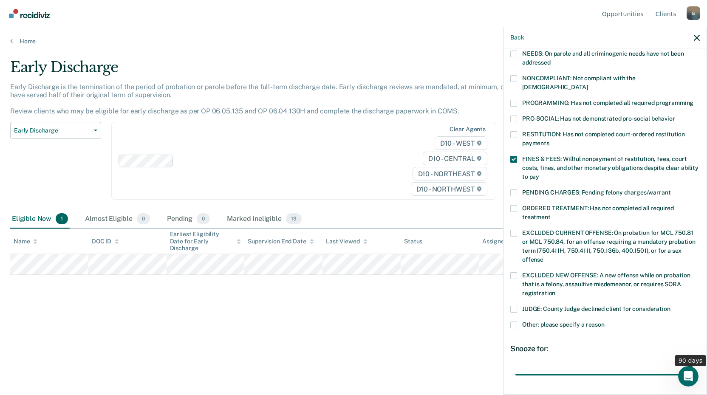
click at [695, 367] on input "range" at bounding box center [604, 374] width 179 height 15
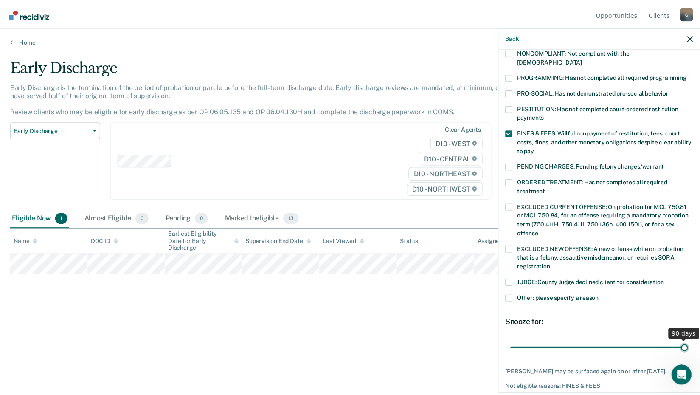
scroll to position [199, 0]
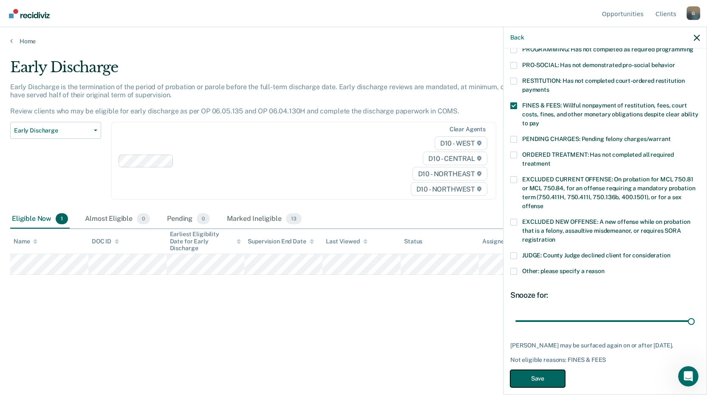
click at [537, 370] on button "Save" at bounding box center [537, 378] width 55 height 17
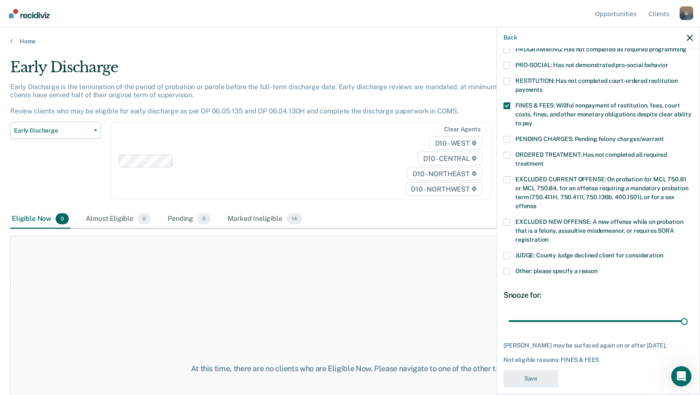
scroll to position [166, 0]
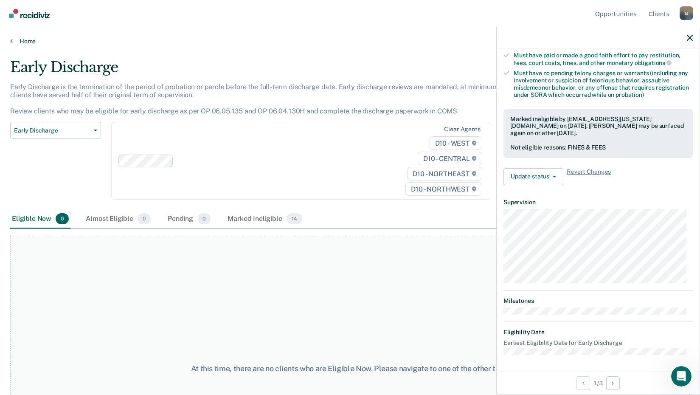
click at [25, 40] on link "Home" at bounding box center [350, 41] width 680 height 8
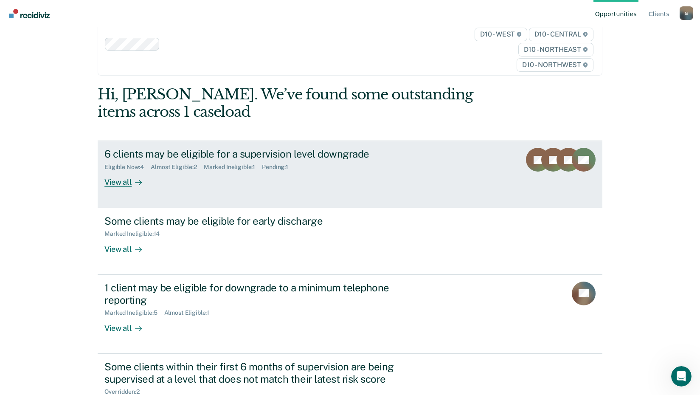
scroll to position [42, 0]
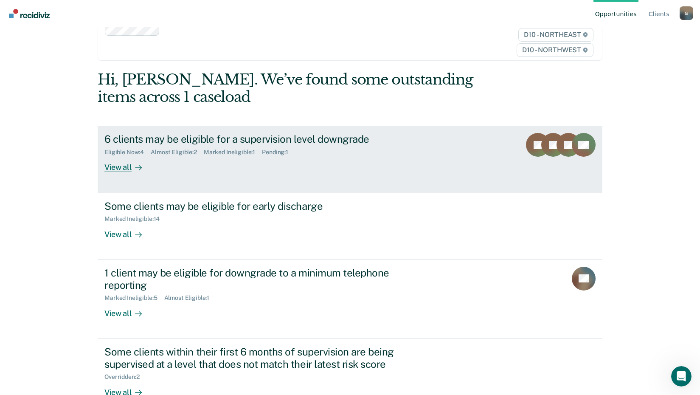
click at [112, 166] on div "View all" at bounding box center [128, 164] width 48 height 17
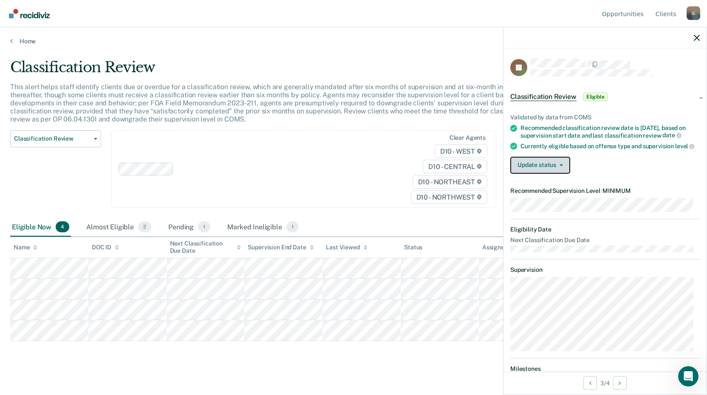
click at [566, 172] on button "Update status" at bounding box center [540, 165] width 60 height 17
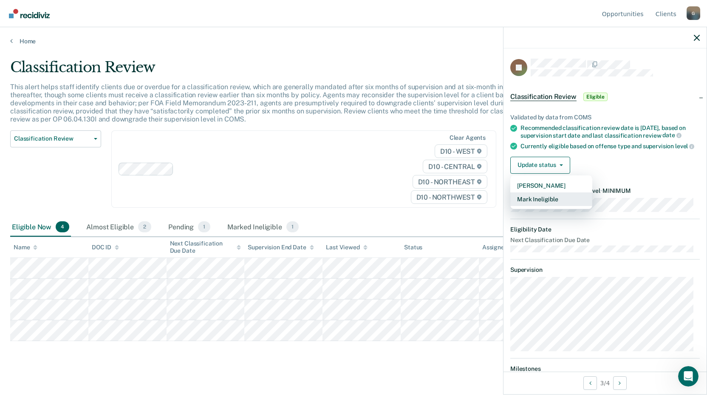
click at [543, 205] on button "Mark Ineligible" at bounding box center [551, 199] width 82 height 14
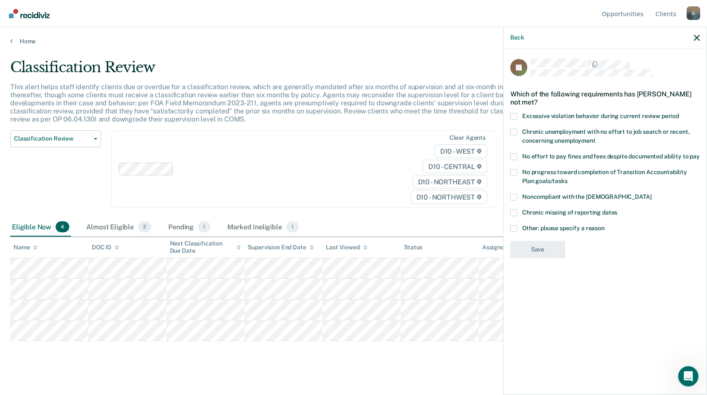
click at [514, 155] on span at bounding box center [513, 156] width 7 height 7
click at [700, 153] on input "No effort to pay fines and fees despite documented ability to pay" at bounding box center [700, 153] width 0 height 0
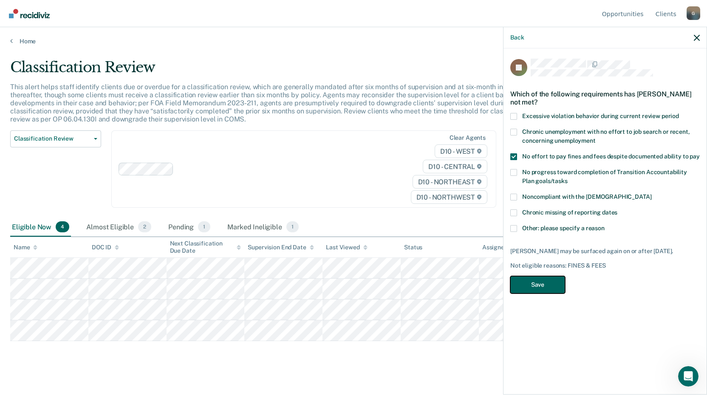
click at [537, 285] on button "Save" at bounding box center [537, 284] width 55 height 17
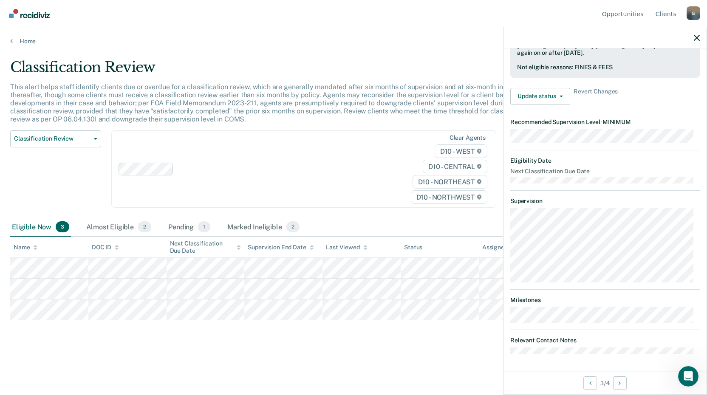
scroll to position [66, 0]
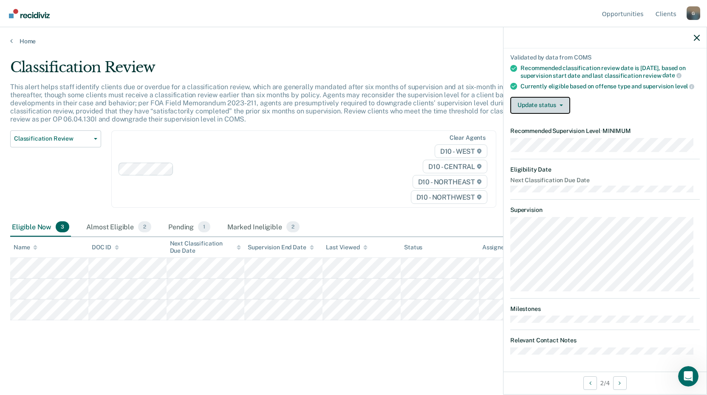
click at [562, 108] on button "Update status" at bounding box center [540, 105] width 60 height 17
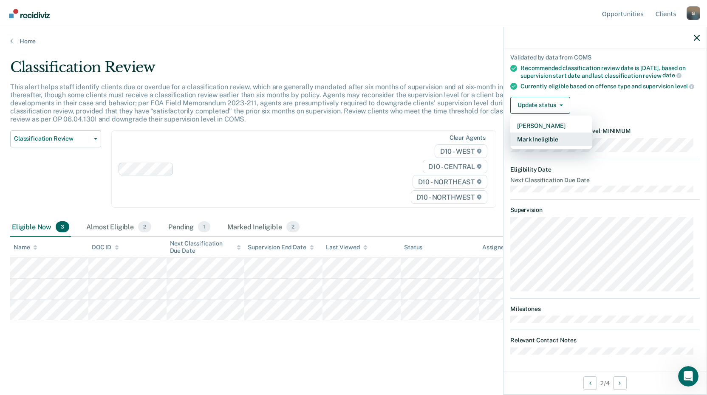
click at [560, 137] on button "Mark Ineligible" at bounding box center [551, 140] width 82 height 14
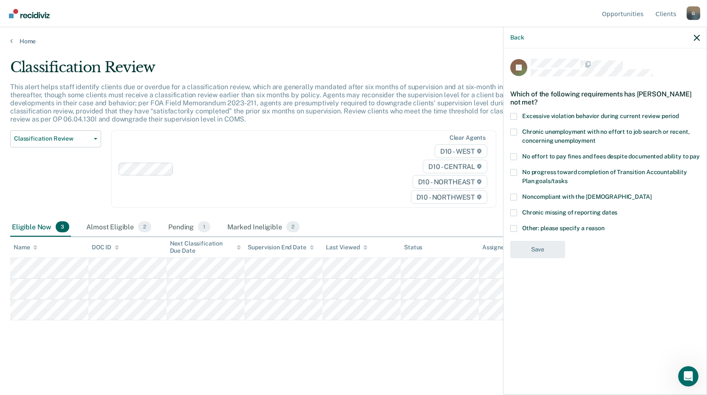
click at [514, 157] on span at bounding box center [513, 156] width 7 height 7
click at [700, 153] on input "No effort to pay fines and fees despite documented ability to pay" at bounding box center [700, 153] width 0 height 0
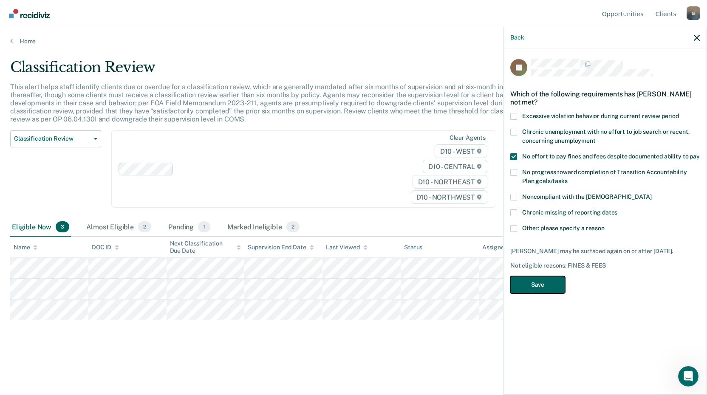
click at [540, 286] on button "Save" at bounding box center [537, 284] width 55 height 17
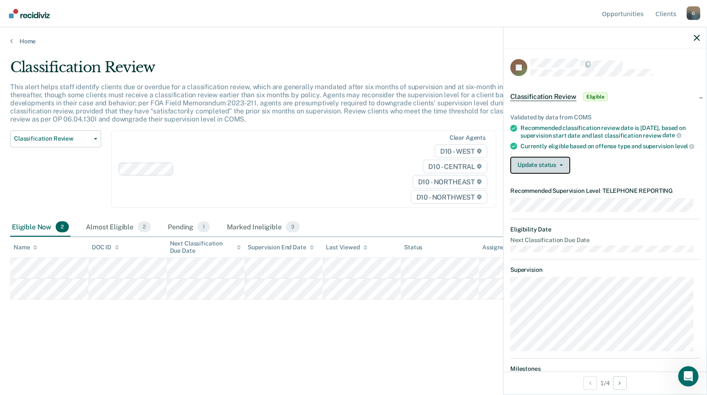
click at [564, 174] on button "Update status" at bounding box center [540, 165] width 60 height 17
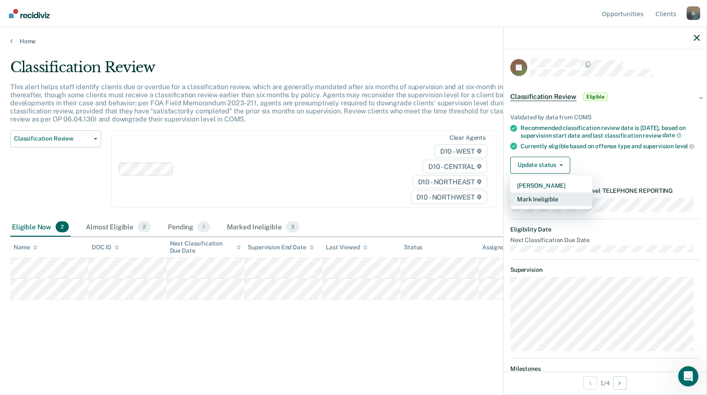
click at [548, 203] on button "Mark Ineligible" at bounding box center [551, 199] width 82 height 14
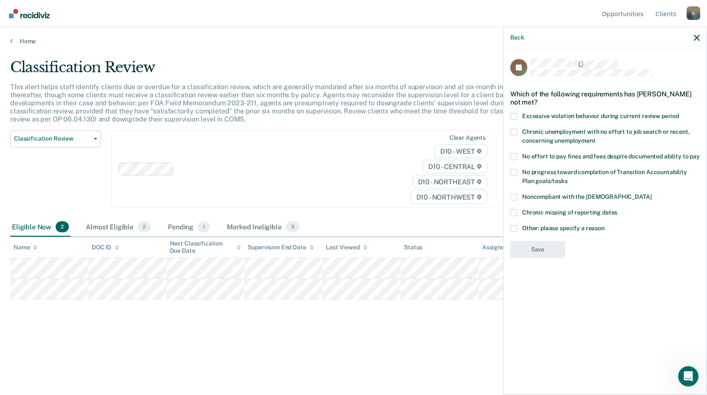
click at [513, 156] on span at bounding box center [513, 156] width 7 height 7
click at [700, 153] on input "No effort to pay fines and fees despite documented ability to pay" at bounding box center [700, 153] width 0 height 0
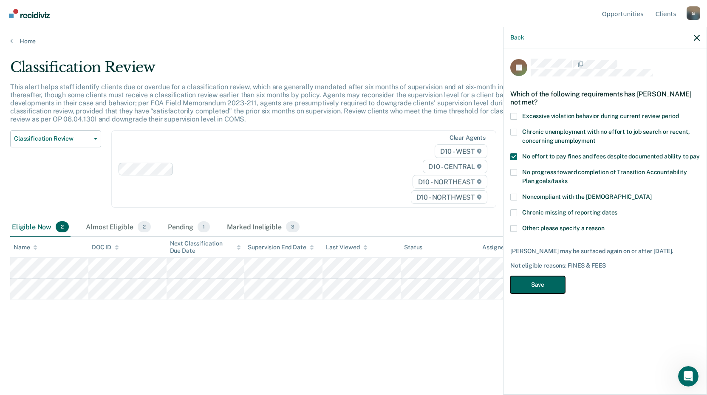
click at [540, 276] on button "Save" at bounding box center [537, 284] width 55 height 17
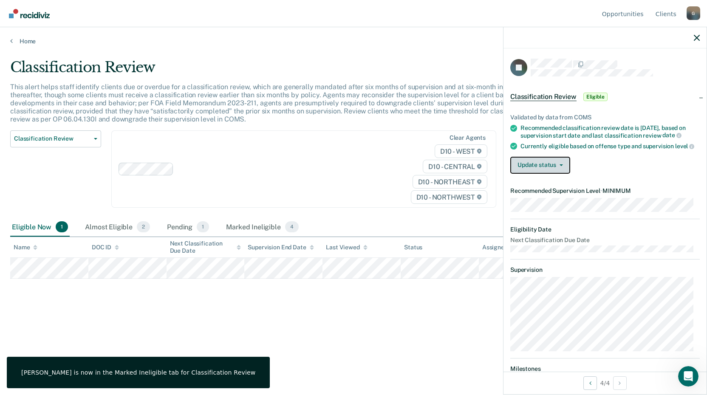
click at [564, 174] on button "Update status" at bounding box center [540, 165] width 60 height 17
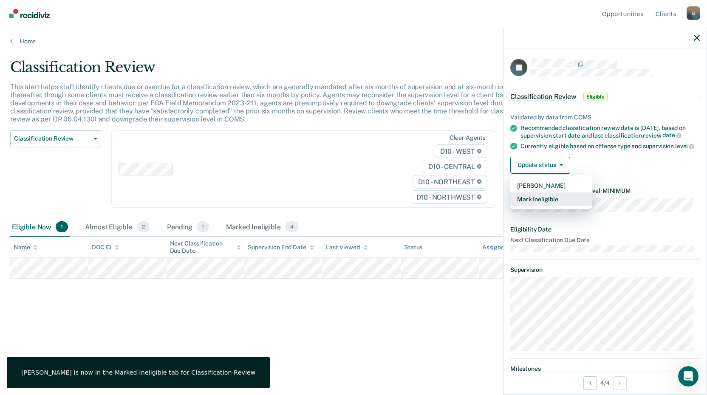
click at [546, 202] on button "Mark Ineligible" at bounding box center [551, 199] width 82 height 14
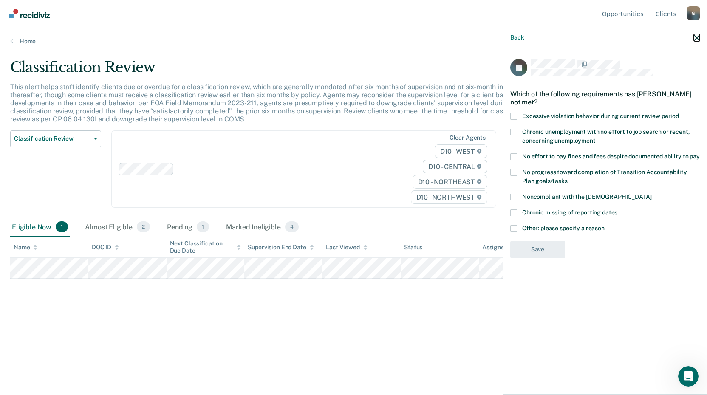
click at [697, 37] on icon "button" at bounding box center [697, 38] width 6 height 6
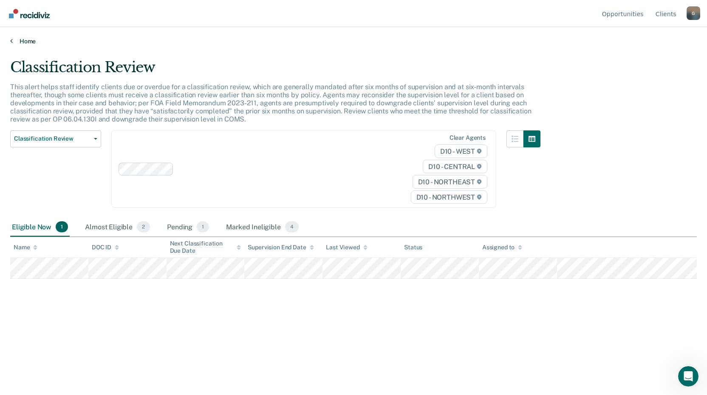
click at [25, 40] on link "Home" at bounding box center [353, 41] width 686 height 8
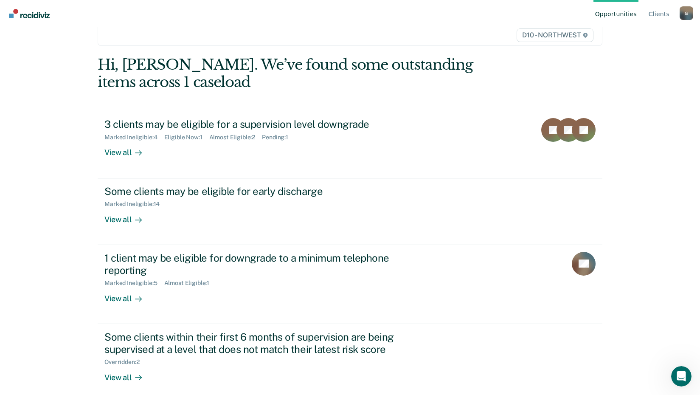
scroll to position [65, 0]
